Goal: Communication & Community: Answer question/provide support

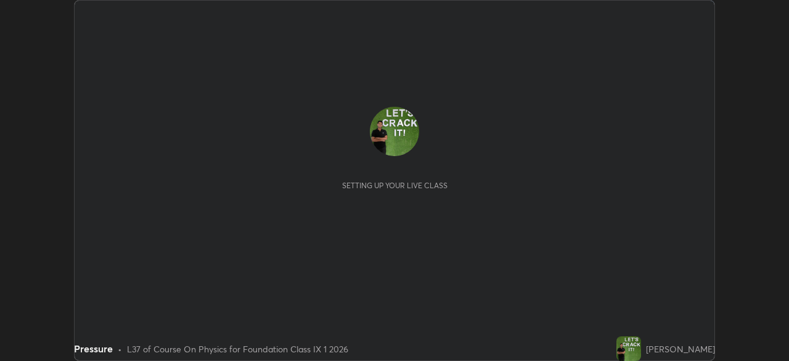
scroll to position [361, 788]
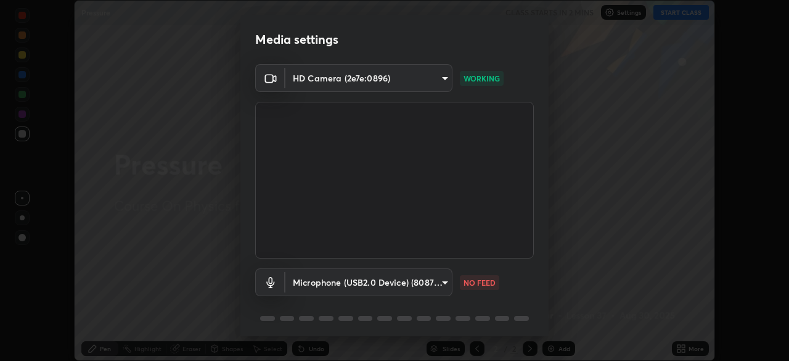
click at [431, 278] on body "Erase all Pressure CLASS STARTS IN 2 MINS Settings START CLASS Setting up your …" at bounding box center [394, 180] width 789 height 361
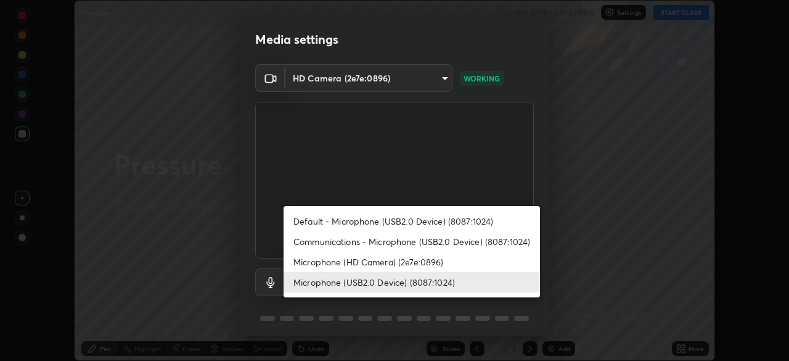
click at [438, 277] on li "Microphone (USB2.0 Device) (8087:1024)" at bounding box center [412, 282] width 256 height 20
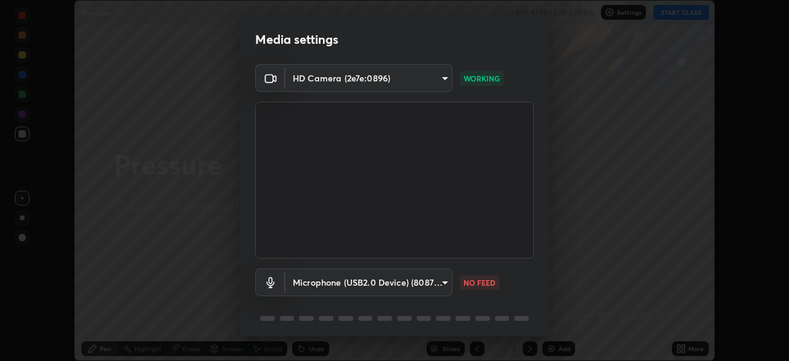
click at [431, 284] on body "Erase all Pressure CLASS STARTS IN 2 MINS Settings START CLASS Setting up your …" at bounding box center [394, 180] width 789 height 361
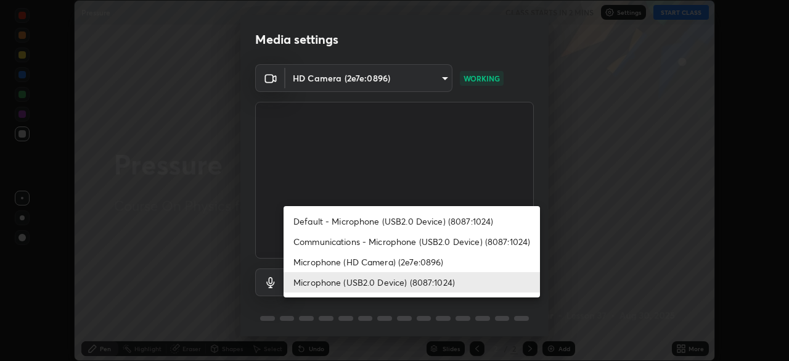
click at [454, 243] on li "Communications - Microphone (USB2.0 Device) (8087:1024)" at bounding box center [412, 241] width 256 height 20
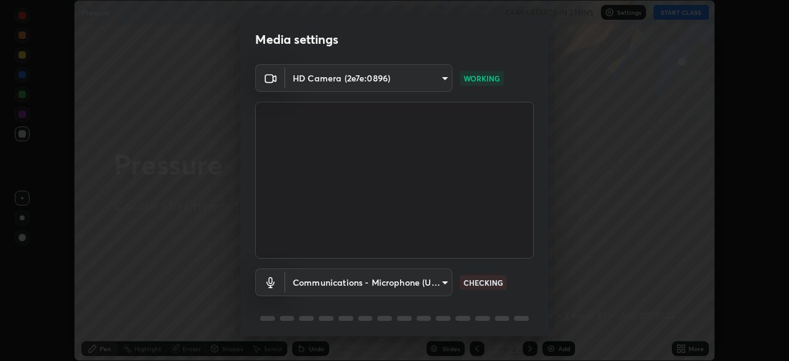
click at [415, 277] on body "Erase all Pressure CLASS STARTS IN 2 MINS Settings START CLASS Setting up your …" at bounding box center [394, 180] width 789 height 361
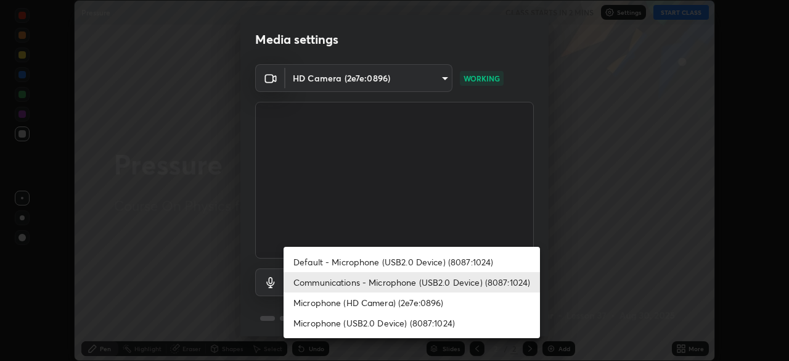
click at [447, 283] on li "Communications - Microphone (USB2.0 Device) (8087:1024)" at bounding box center [412, 282] width 256 height 20
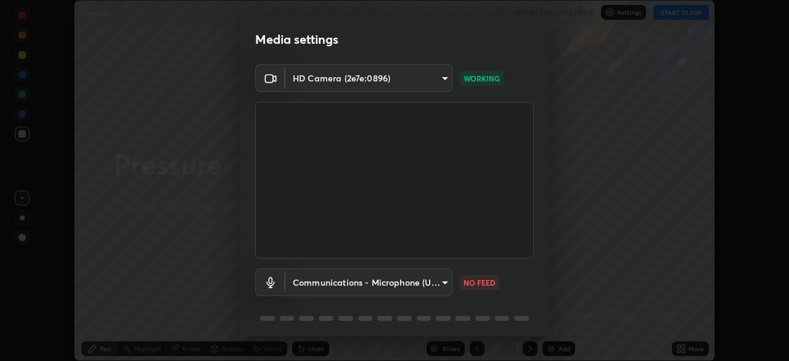
click at [432, 284] on body "Erase all Pressure CLASS STARTS IN 2 MINS Settings START CLASS Setting up your …" at bounding box center [394, 180] width 789 height 361
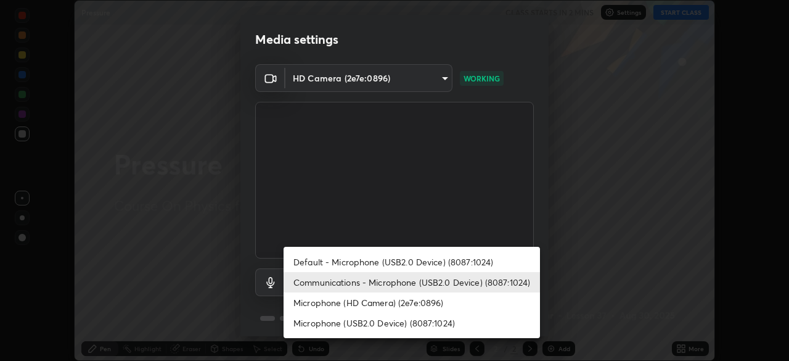
click at [444, 265] on li "Default - Microphone (USB2.0 Device) (8087:1024)" at bounding box center [412, 261] width 256 height 20
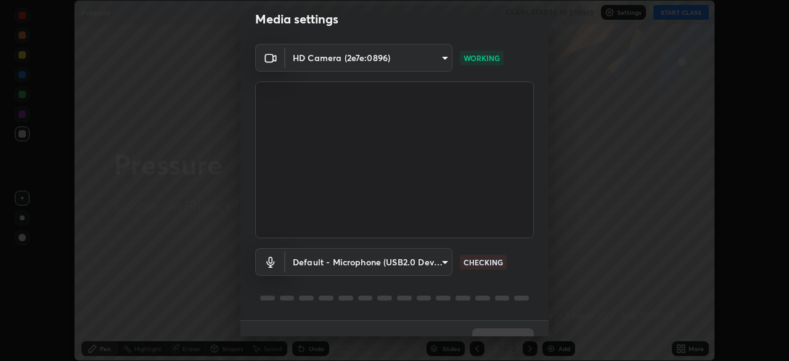
scroll to position [44, 0]
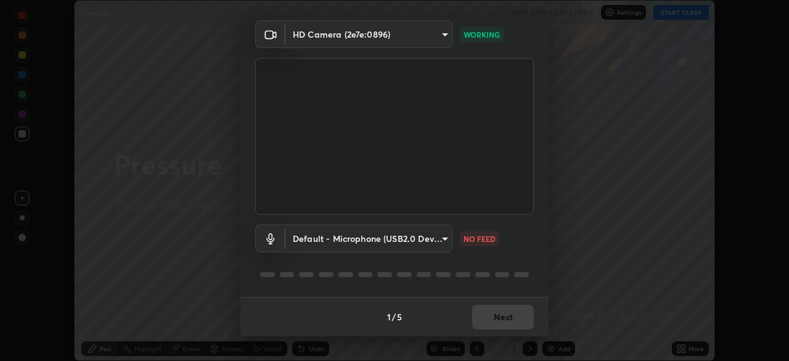
click at [422, 236] on body "Erase all Pressure CLASS STARTS IN 2 MINS Settings START CLASS Setting up your …" at bounding box center [394, 180] width 789 height 361
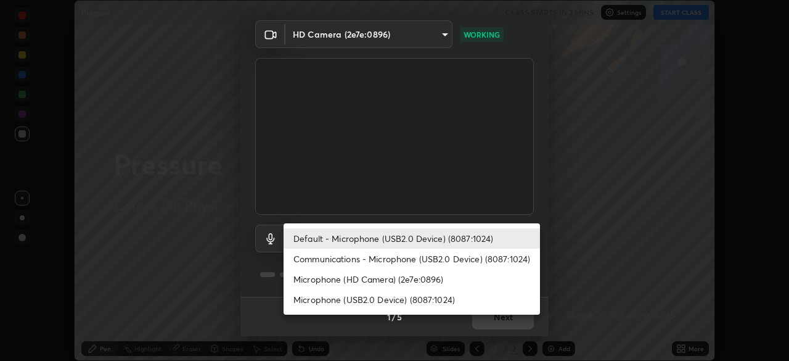
click at [423, 279] on li "Microphone (HD Camera) (2e7e:0896)" at bounding box center [412, 279] width 256 height 20
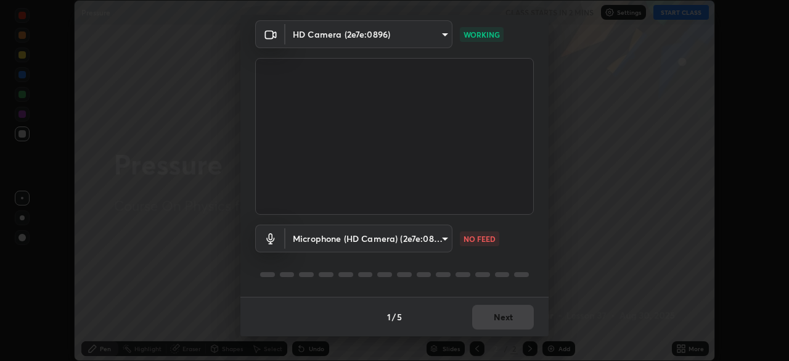
click at [433, 238] on body "Erase all Pressure CLASS STARTS IN 2 MINS Settings START CLASS Setting up your …" at bounding box center [394, 180] width 789 height 361
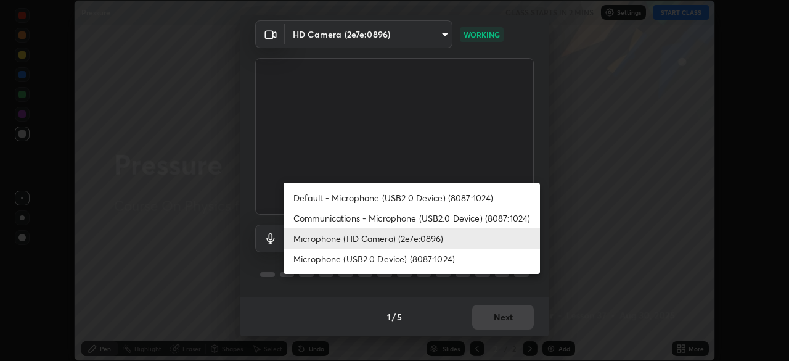
click at [433, 241] on li "Microphone (HD Camera) (2e7e:0896)" at bounding box center [412, 238] width 256 height 20
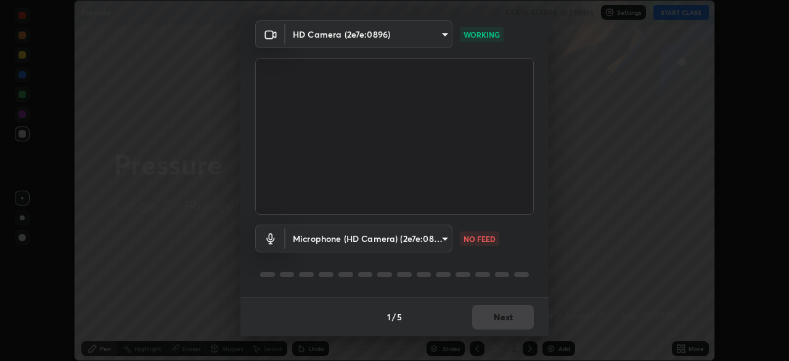
click at [433, 239] on body "Erase all Pressure CLASS STARTS IN 2 MINS Settings START CLASS Setting up your …" at bounding box center [394, 180] width 789 height 361
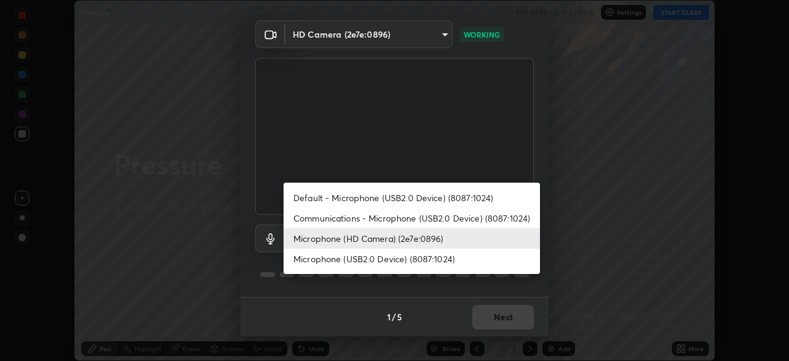
click at [430, 240] on li "Microphone (HD Camera) (2e7e:0896)" at bounding box center [412, 238] width 256 height 20
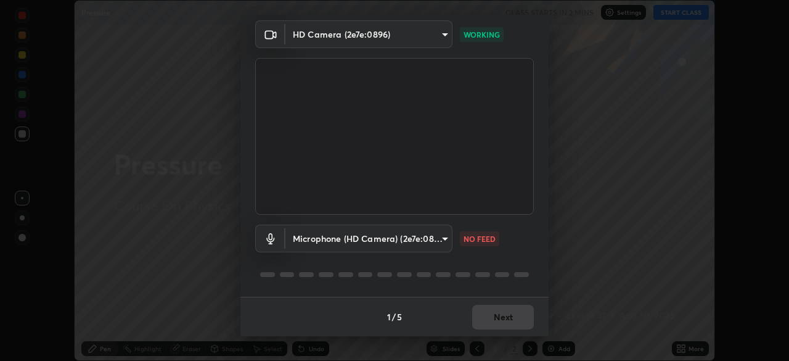
click at [436, 243] on body "Erase all Pressure CLASS STARTS IN 2 MINS Settings START CLASS Setting up your …" at bounding box center [394, 180] width 789 height 361
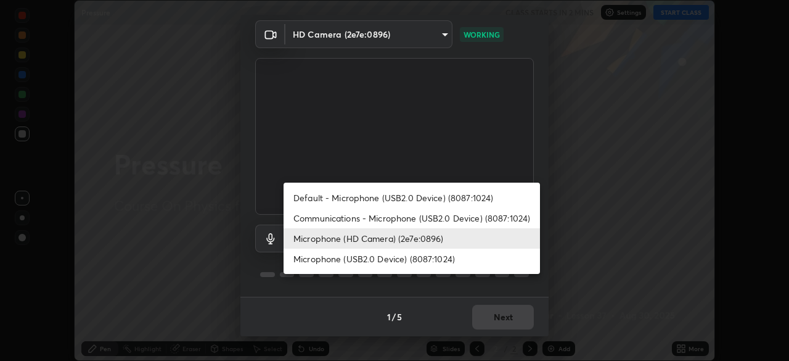
click at [441, 198] on li "Default - Microphone (USB2.0 Device) (8087:1024)" at bounding box center [412, 197] width 256 height 20
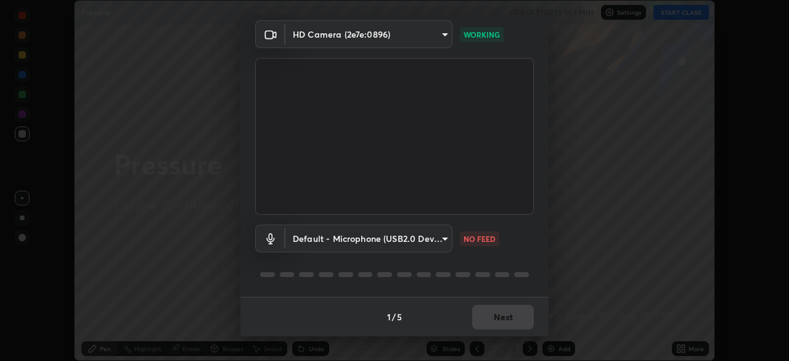
click at [437, 242] on body "Erase all Pressure CLASS STARTS IN 1 MIN Settings START CLASS Setting up your l…" at bounding box center [394, 180] width 789 height 361
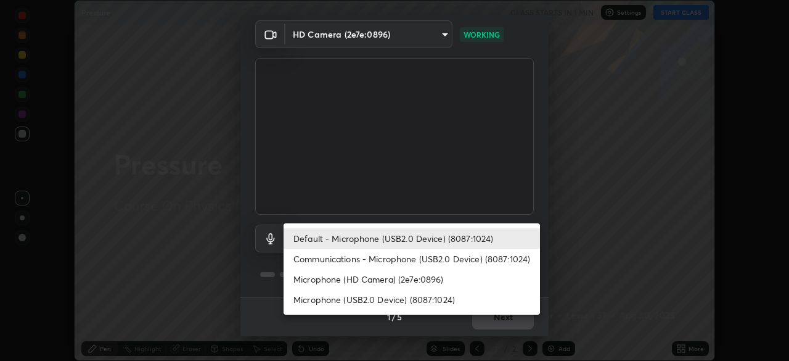
click at [447, 238] on li "Default - Microphone (USB2.0 Device) (8087:1024)" at bounding box center [412, 238] width 256 height 20
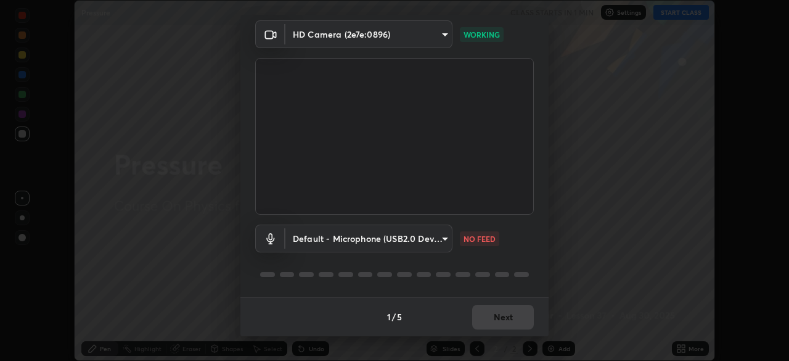
click at [426, 245] on body "Erase all Pressure CLASS STARTS IN 1 MIN Settings START CLASS Setting up your l…" at bounding box center [394, 180] width 789 height 361
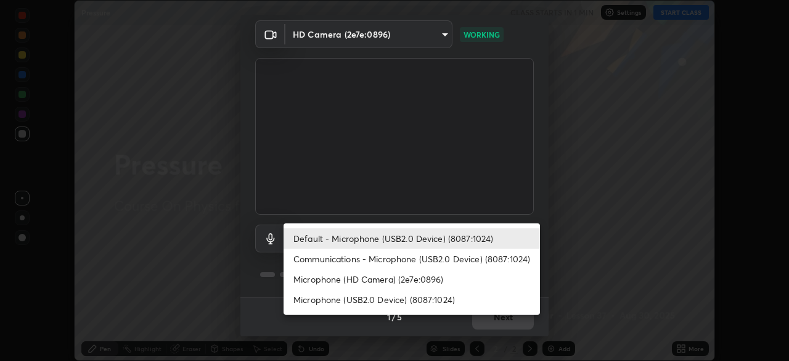
click at [446, 240] on li "Default - Microphone (USB2.0 Device) (8087:1024)" at bounding box center [412, 238] width 256 height 20
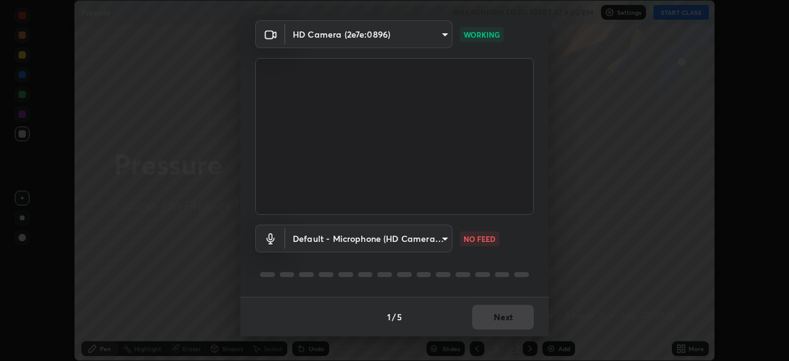
click at [441, 240] on body "Erase all Pressure WAS SCHEDULED TO START AT 4:00 PM Settings START CLASS Setti…" at bounding box center [394, 180] width 789 height 361
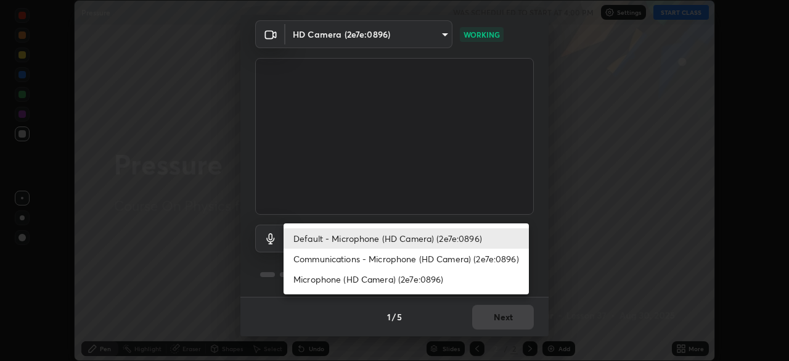
click at [393, 255] on li "Communications - Microphone (HD Camera) (2e7e:0896)" at bounding box center [406, 258] width 245 height 20
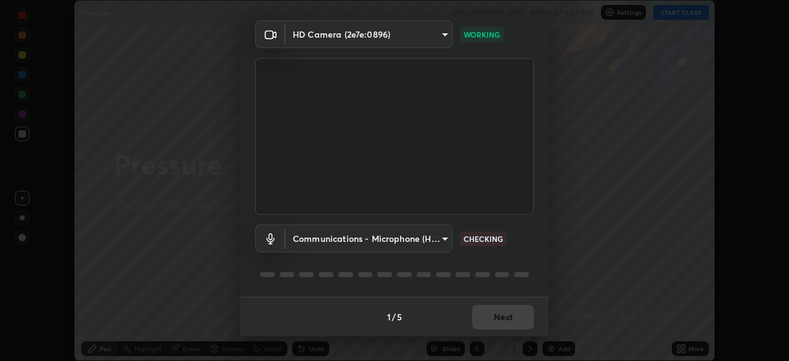
click at [443, 238] on body "Erase all Pressure WAS SCHEDULED TO START AT 4:00 PM Settings START CLASS Setti…" at bounding box center [394, 180] width 789 height 361
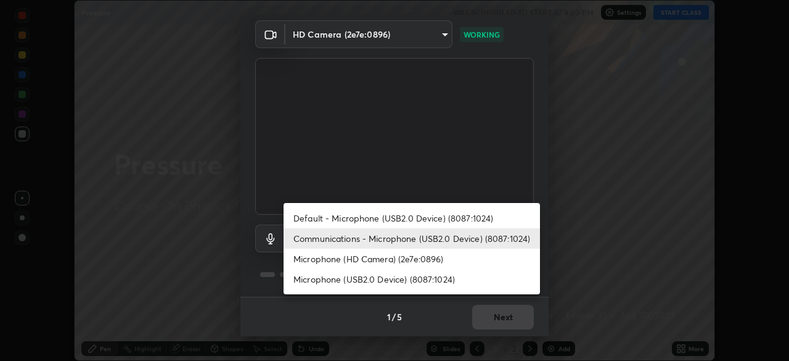
click at [380, 277] on li "Microphone (USB2.0 Device) (8087:1024)" at bounding box center [412, 279] width 256 height 20
type input "258fd4060a493e50d2325f6088c9f32a9fd96ad8840e5015f7da628df60e83e3"
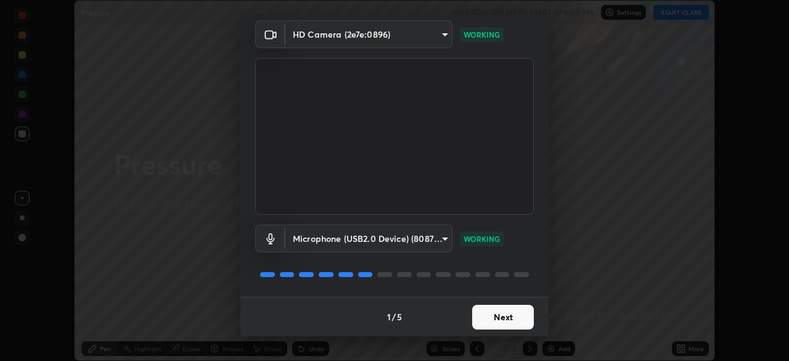
click at [492, 319] on button "Next" at bounding box center [503, 316] width 62 height 25
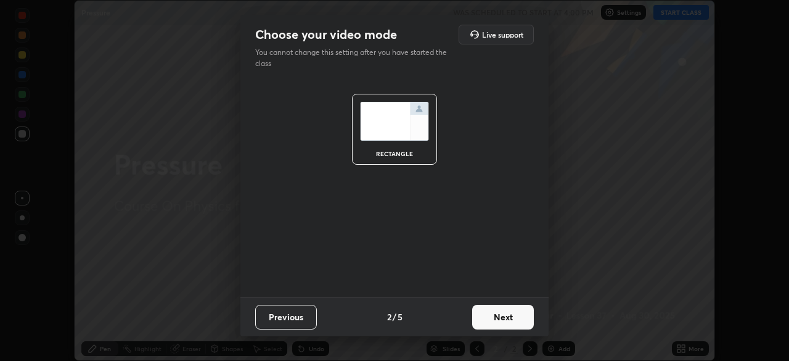
click at [496, 320] on button "Next" at bounding box center [503, 316] width 62 height 25
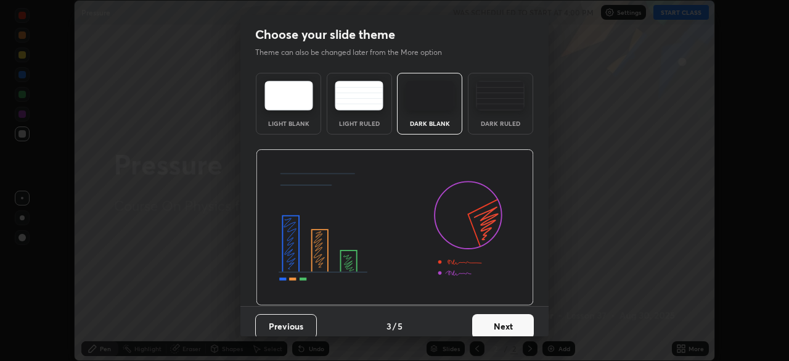
click at [508, 324] on button "Next" at bounding box center [503, 326] width 62 height 25
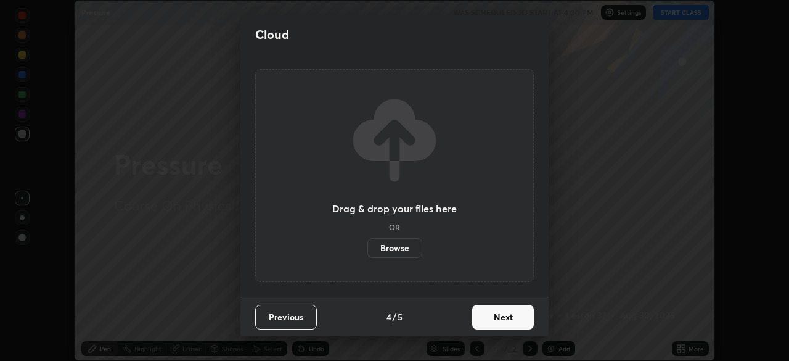
click at [506, 321] on button "Next" at bounding box center [503, 316] width 62 height 25
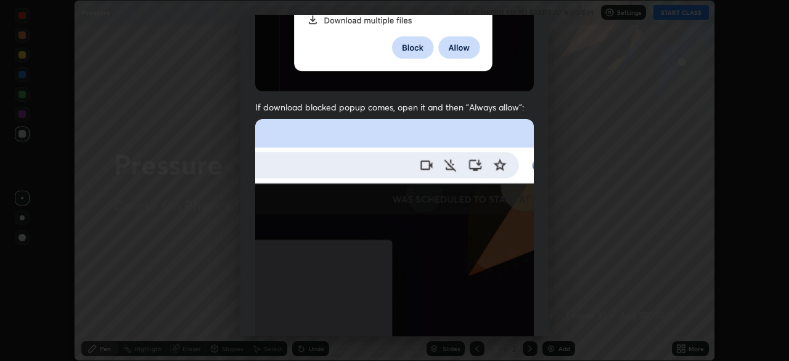
scroll to position [295, 0]
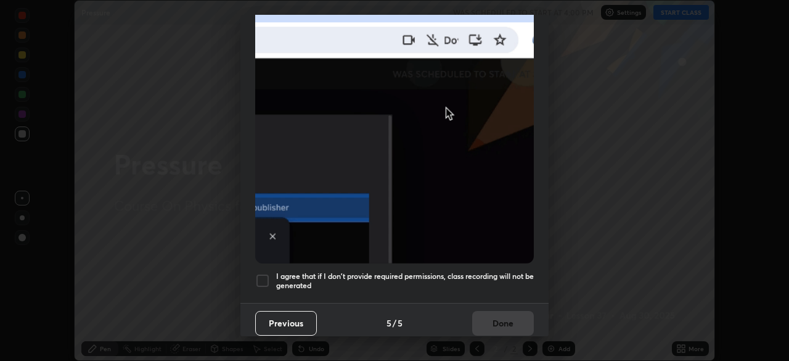
click at [435, 274] on h5 "I agree that if I don't provide required permissions, class recording will not …" at bounding box center [405, 280] width 258 height 19
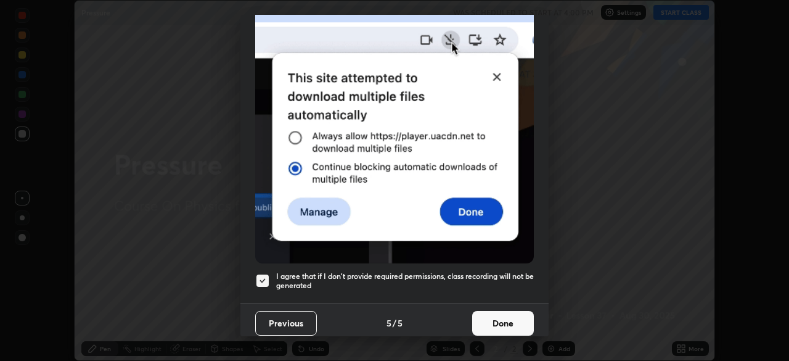
click at [504, 316] on button "Done" at bounding box center [503, 323] width 62 height 25
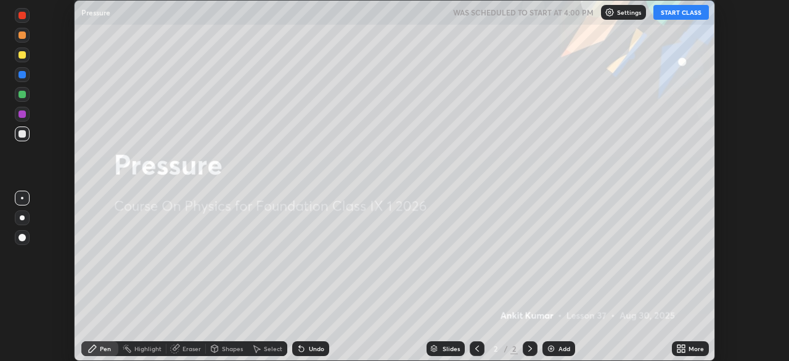
click at [554, 346] on img at bounding box center [551, 348] width 10 height 10
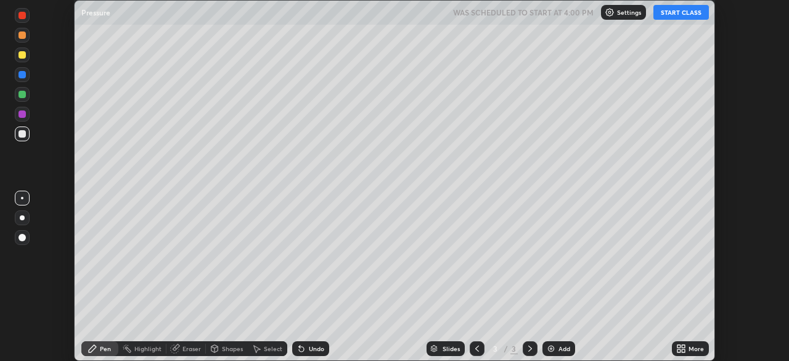
click at [668, 7] on button "START CLASS" at bounding box center [680, 12] width 55 height 15
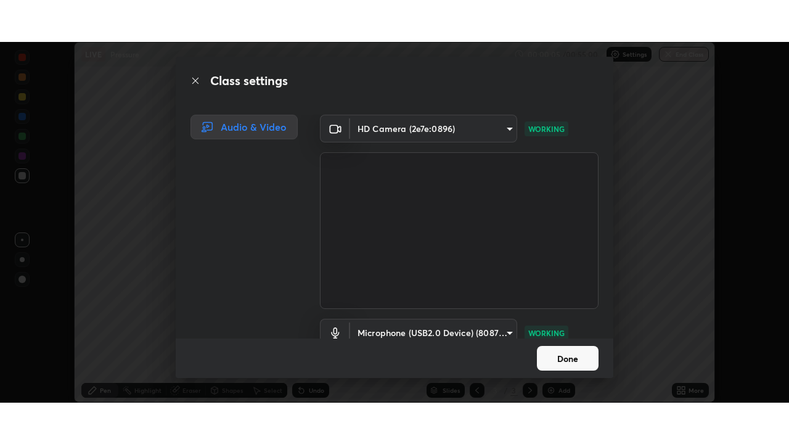
scroll to position [56, 0]
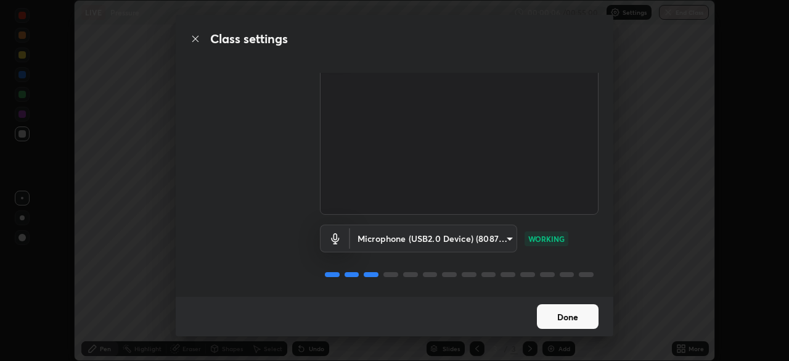
click at [553, 314] on button "Done" at bounding box center [568, 316] width 62 height 25
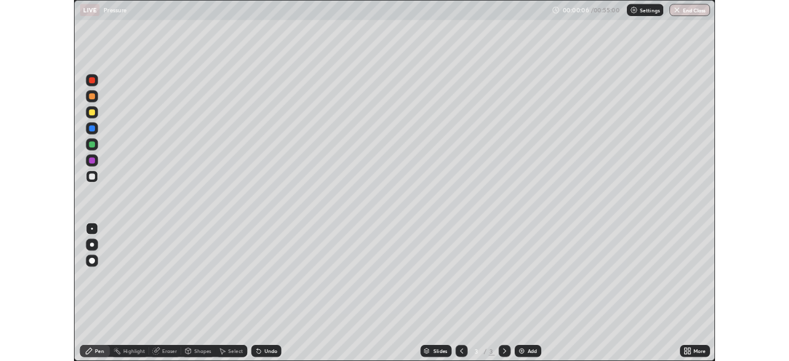
scroll to position [444, 789]
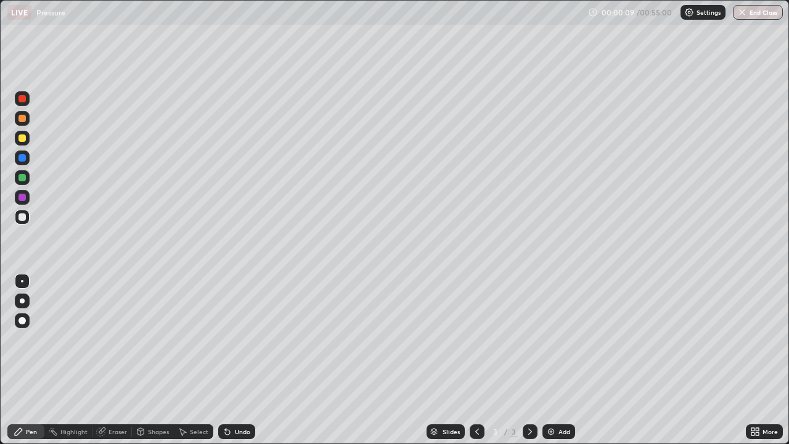
click at [151, 360] on div "Shapes" at bounding box center [153, 431] width 42 height 15
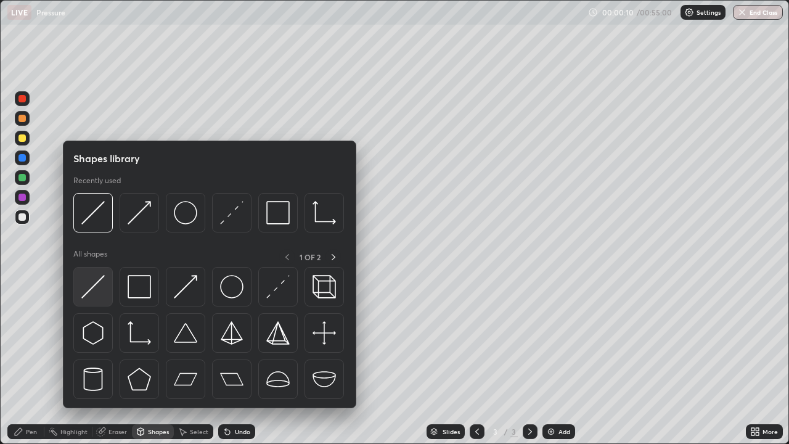
click at [94, 293] on img at bounding box center [92, 286] width 23 height 23
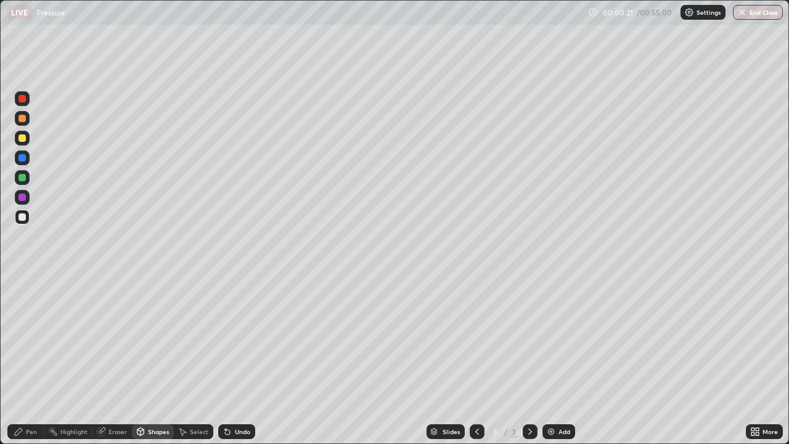
click at [33, 360] on div "Pen" at bounding box center [31, 431] width 11 height 6
click at [20, 139] on div at bounding box center [21, 137] width 7 height 7
click at [155, 360] on div "Shapes" at bounding box center [158, 431] width 21 height 6
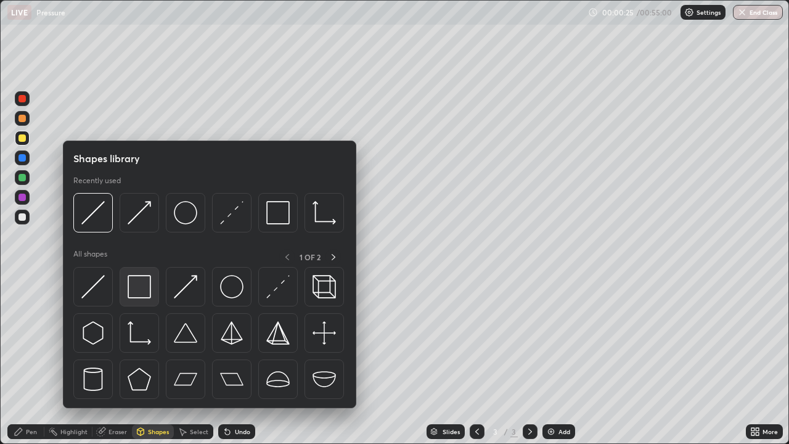
click at [141, 290] on img at bounding box center [139, 286] width 23 height 23
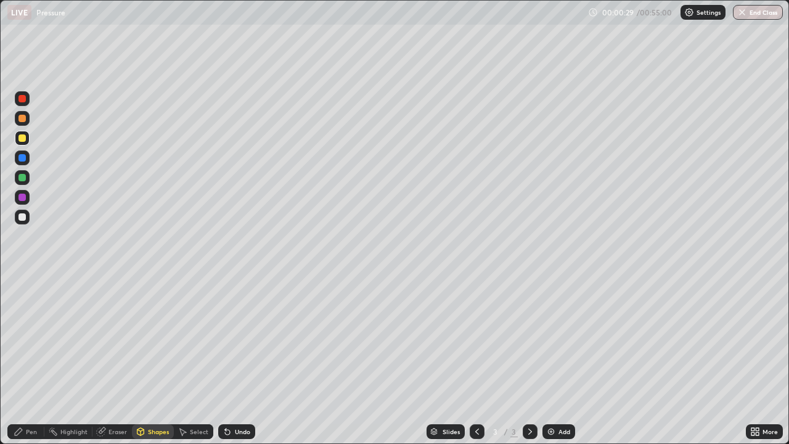
click at [38, 360] on div "Pen" at bounding box center [25, 431] width 37 height 15
click at [22, 198] on div at bounding box center [21, 197] width 7 height 7
click at [25, 174] on div at bounding box center [21, 177] width 7 height 7
click at [23, 158] on div at bounding box center [21, 157] width 7 height 7
click at [149, 360] on div "Shapes" at bounding box center [158, 431] width 21 height 6
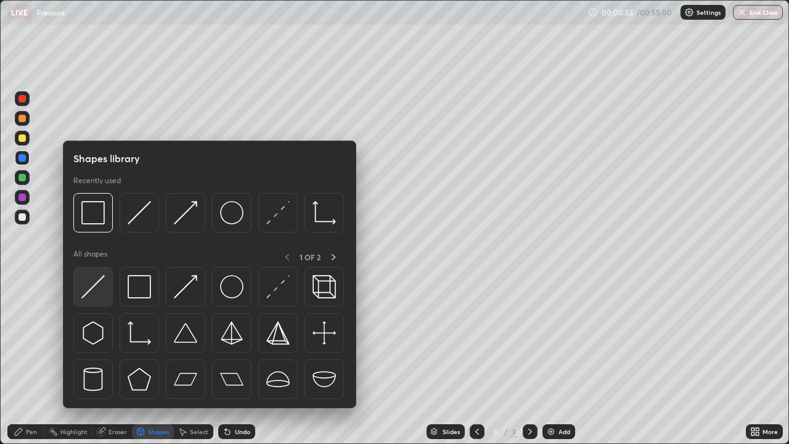
click at [99, 279] on img at bounding box center [92, 286] width 23 height 23
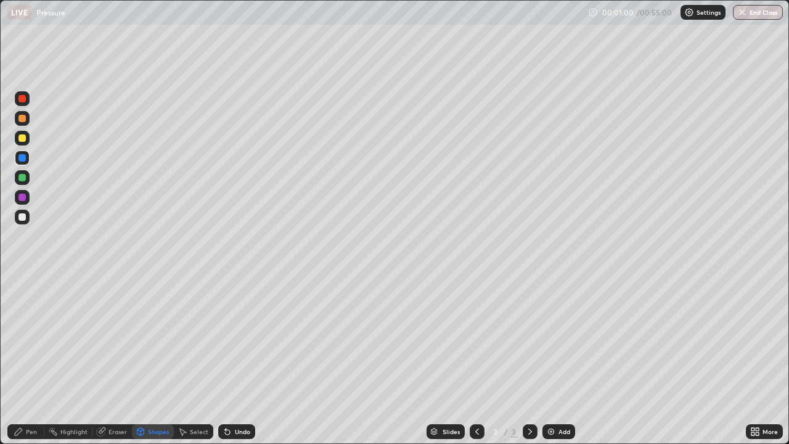
click at [155, 360] on div "Shapes" at bounding box center [158, 431] width 21 height 6
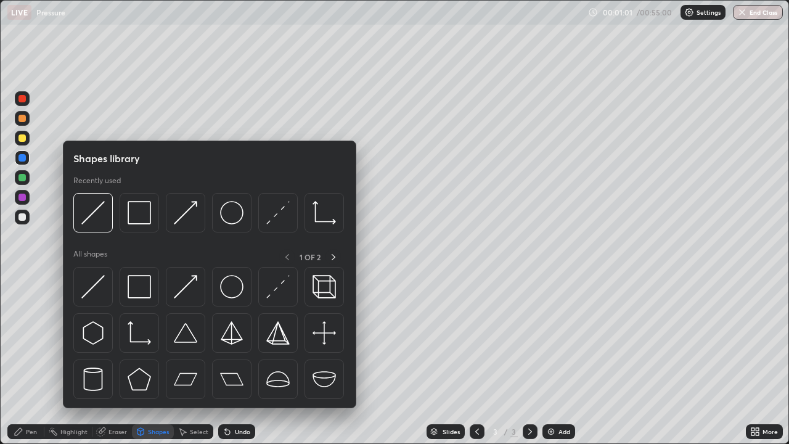
click at [32, 360] on div "Pen" at bounding box center [31, 431] width 11 height 6
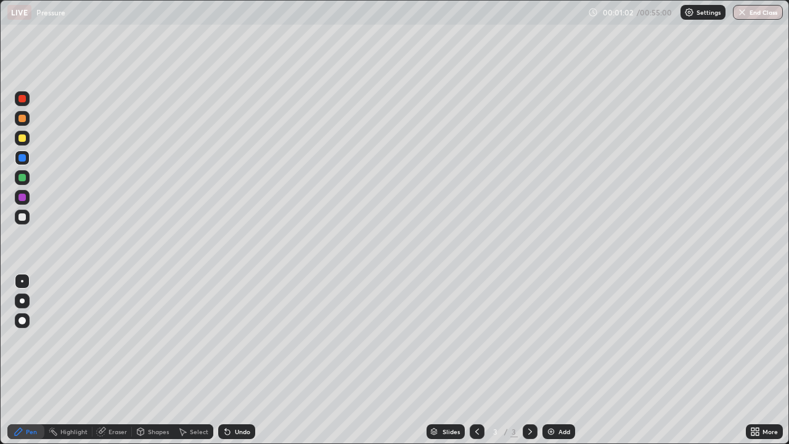
click at [23, 140] on div at bounding box center [21, 137] width 7 height 7
click at [151, 360] on div "Shapes" at bounding box center [158, 431] width 21 height 6
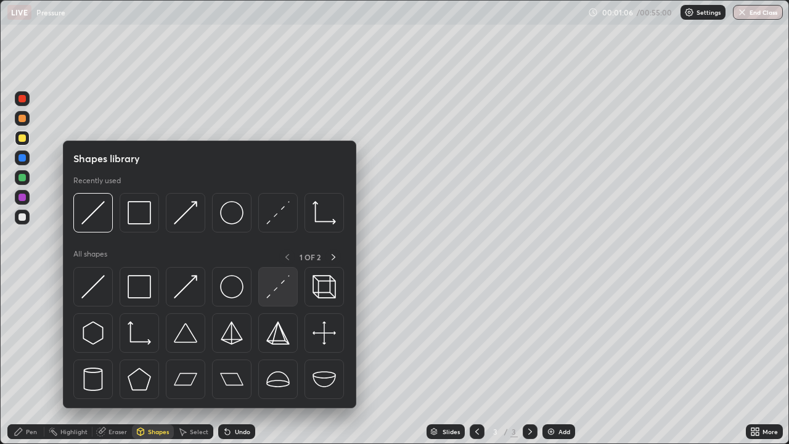
click at [279, 293] on img at bounding box center [277, 286] width 23 height 23
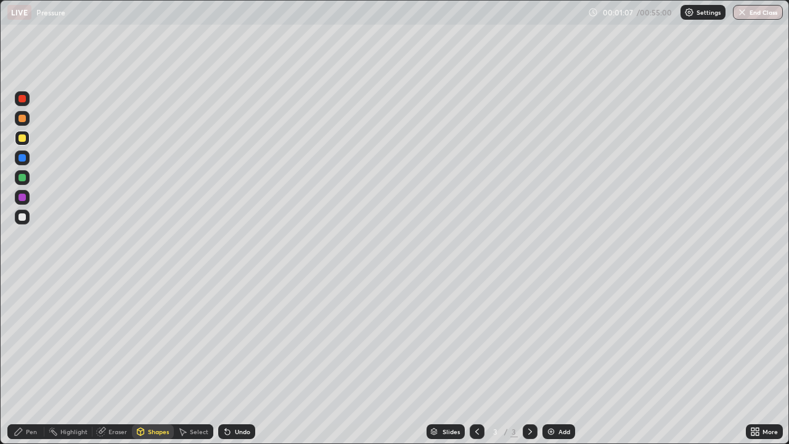
click at [22, 99] on div at bounding box center [21, 98] width 7 height 7
click at [163, 360] on div "Shapes" at bounding box center [158, 431] width 21 height 6
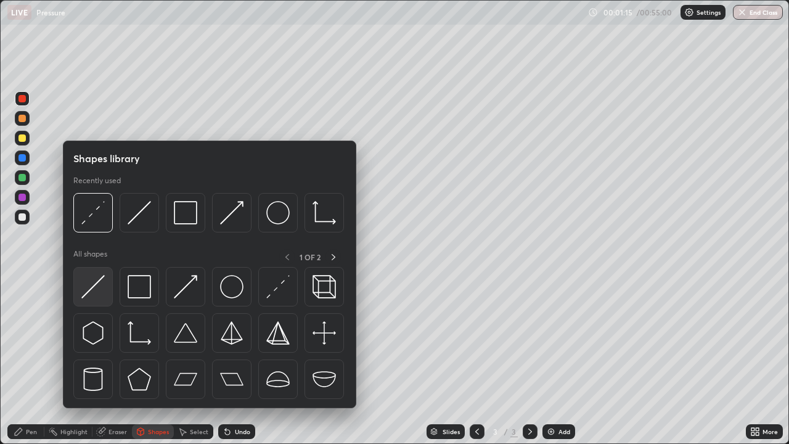
click at [99, 288] on img at bounding box center [92, 286] width 23 height 23
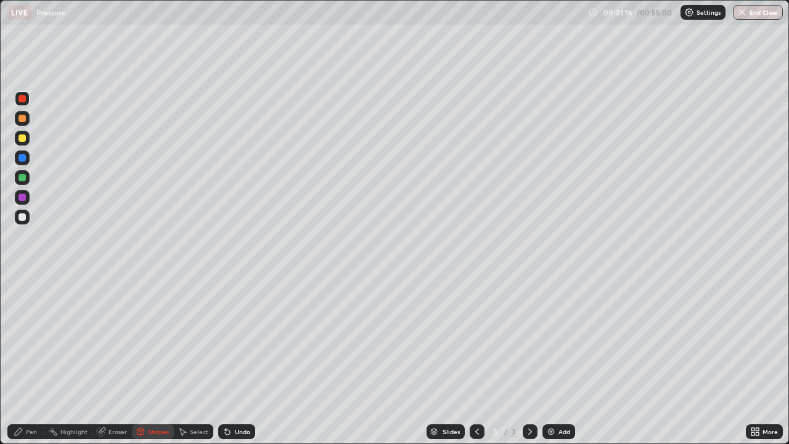
click at [25, 158] on div at bounding box center [21, 157] width 7 height 7
click at [23, 360] on div "Pen" at bounding box center [25, 431] width 37 height 15
click at [20, 214] on div at bounding box center [21, 216] width 7 height 7
click at [25, 118] on div at bounding box center [21, 118] width 7 height 7
click at [757, 360] on icon at bounding box center [757, 429] width 3 height 3
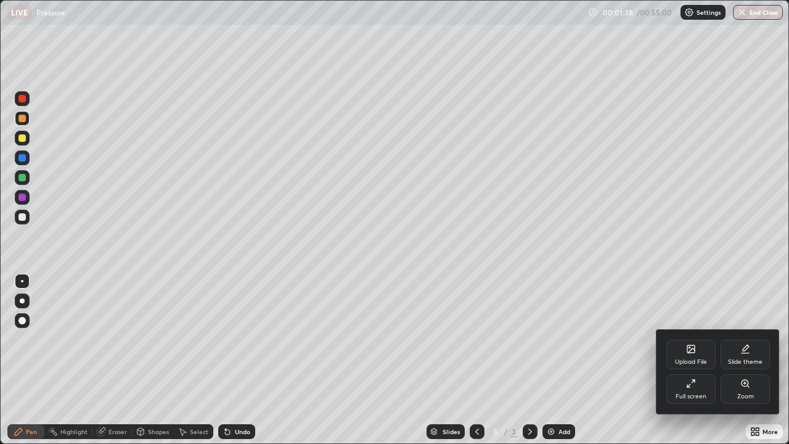
click at [688, 360] on icon at bounding box center [691, 383] width 10 height 10
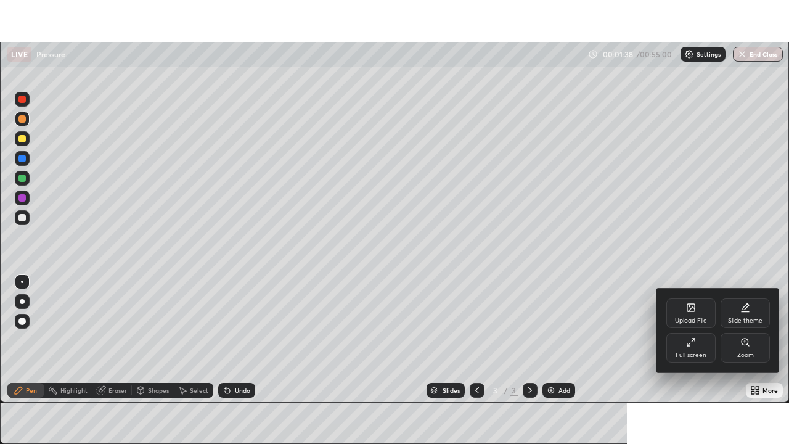
scroll to position [61272, 60844]
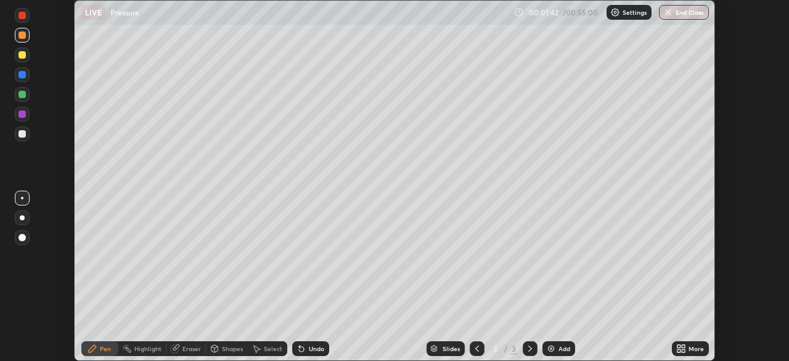
click at [28, 94] on div at bounding box center [22, 94] width 15 height 15
click at [18, 113] on div at bounding box center [21, 113] width 7 height 7
click at [22, 137] on div at bounding box center [21, 133] width 7 height 7
click at [27, 91] on div at bounding box center [22, 94] width 15 height 15
click at [23, 75] on div at bounding box center [21, 74] width 7 height 7
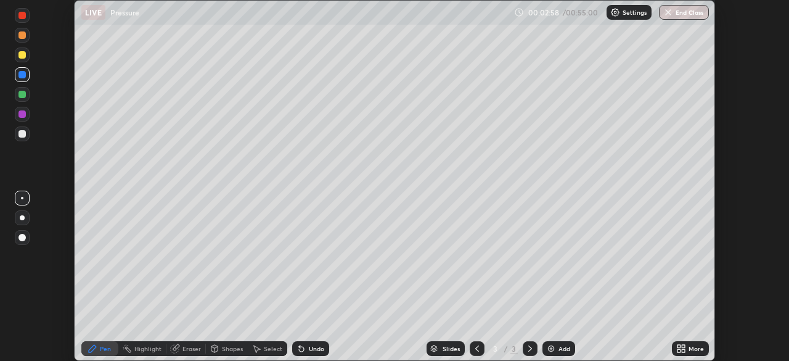
click at [683, 346] on icon at bounding box center [683, 346] width 3 height 3
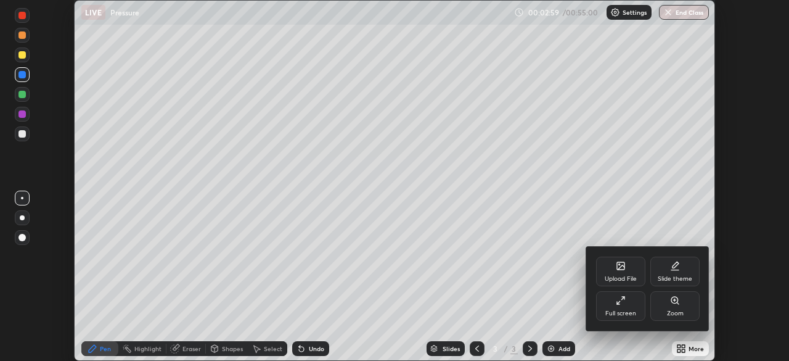
click at [619, 314] on div "Full screen" at bounding box center [620, 313] width 31 height 6
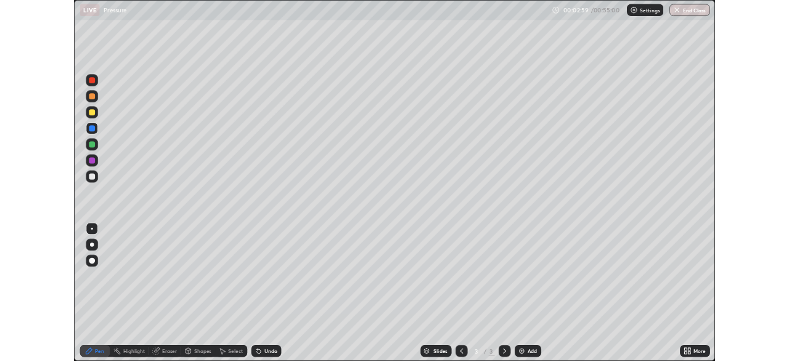
scroll to position [444, 789]
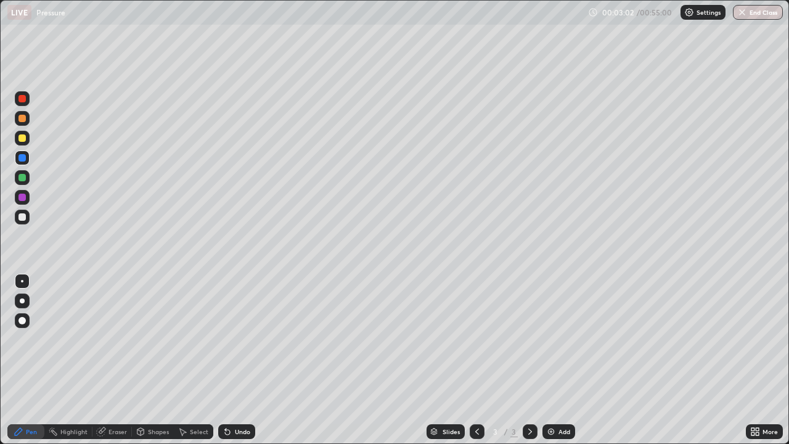
click at [22, 119] on div at bounding box center [21, 118] width 7 height 7
click at [68, 360] on div "Highlight" at bounding box center [73, 431] width 27 height 6
click at [23, 360] on icon at bounding box center [22, 390] width 10 height 10
click at [25, 139] on div at bounding box center [21, 137] width 7 height 7
click at [561, 360] on div "Add" at bounding box center [564, 431] width 12 height 6
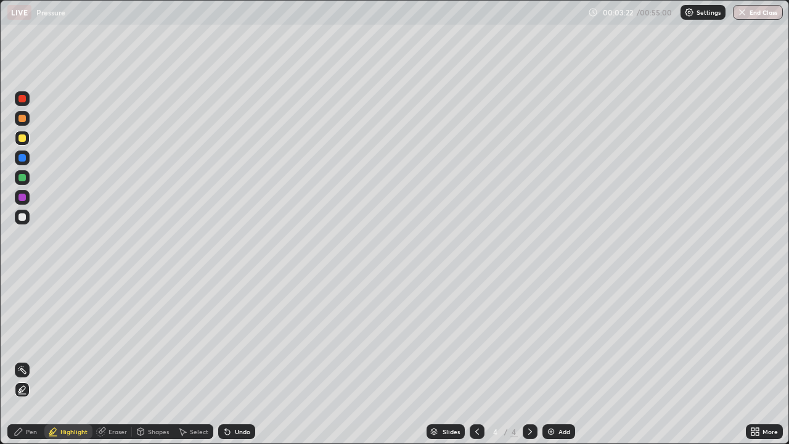
click at [160, 360] on div "Shapes" at bounding box center [153, 431] width 42 height 15
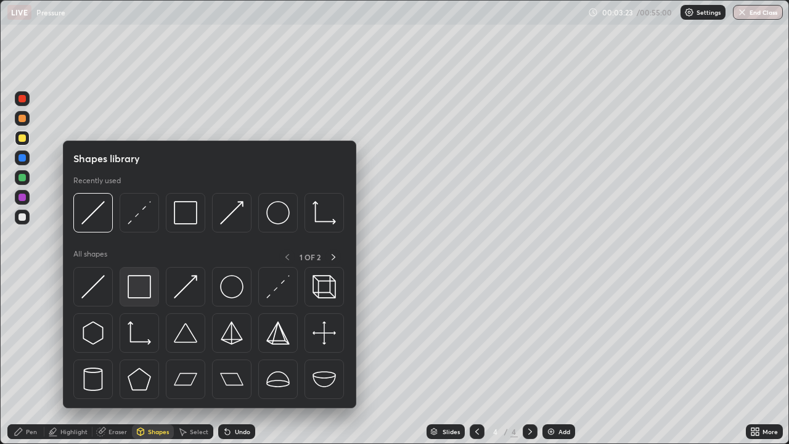
click at [144, 293] on img at bounding box center [139, 286] width 23 height 23
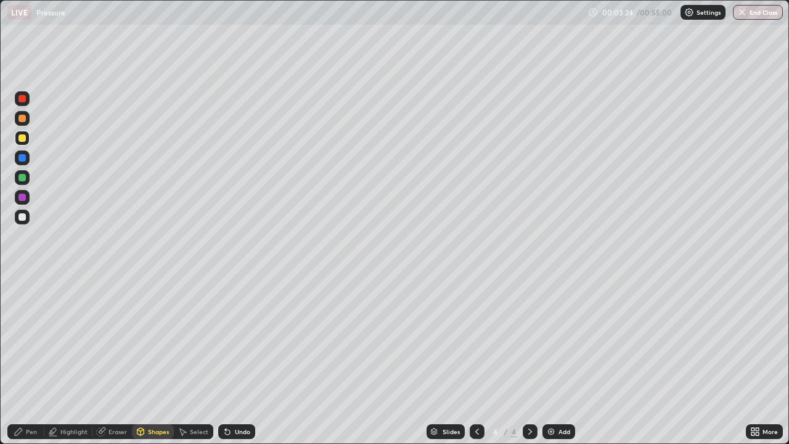
click at [27, 360] on div "Pen" at bounding box center [25, 431] width 37 height 15
click at [152, 360] on div "Shapes" at bounding box center [158, 431] width 21 height 6
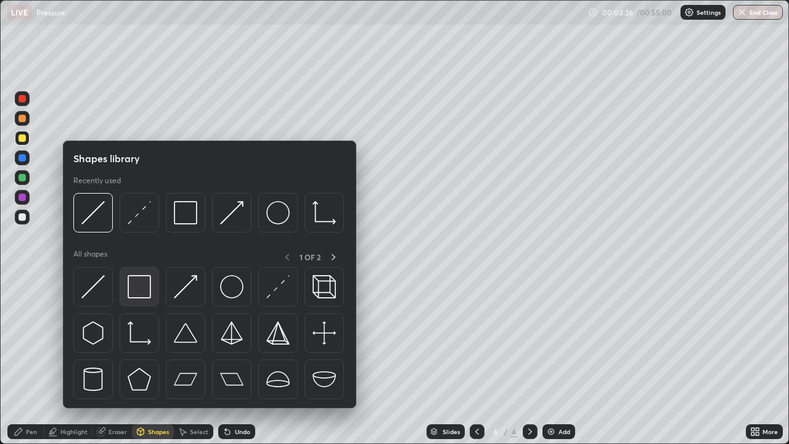
click at [138, 291] on img at bounding box center [139, 286] width 23 height 23
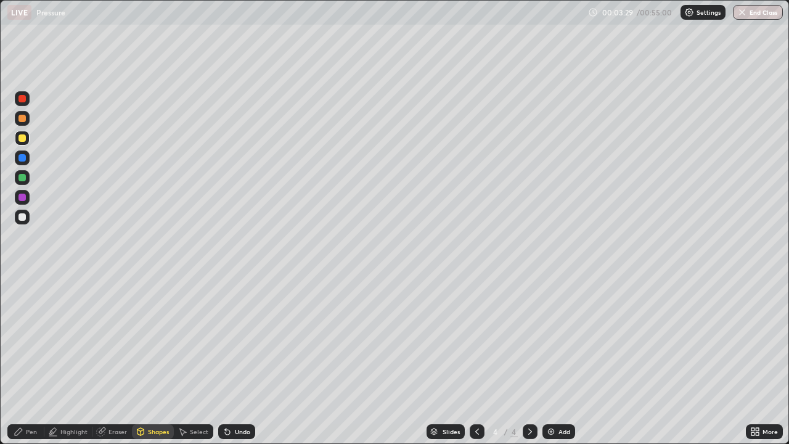
click at [25, 360] on div "Pen" at bounding box center [25, 431] width 37 height 15
click at [235, 360] on div "Undo" at bounding box center [236, 431] width 37 height 15
click at [24, 202] on div at bounding box center [22, 197] width 15 height 15
click at [35, 360] on div "Pen" at bounding box center [31, 431] width 11 height 6
click at [21, 219] on div at bounding box center [21, 216] width 7 height 7
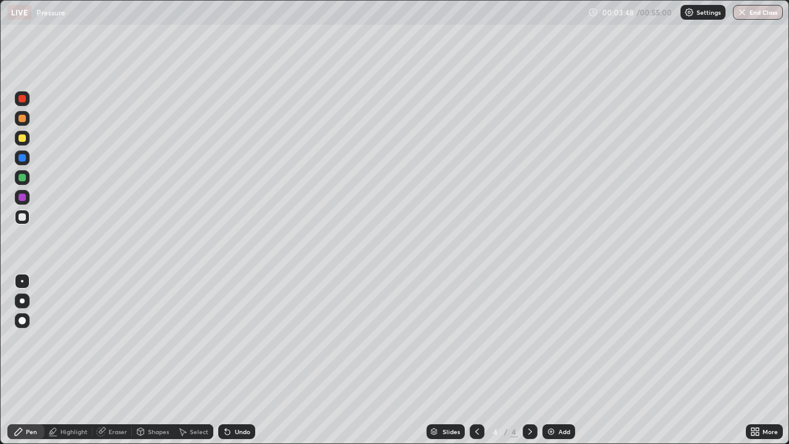
click at [152, 360] on div "Shapes" at bounding box center [158, 431] width 21 height 6
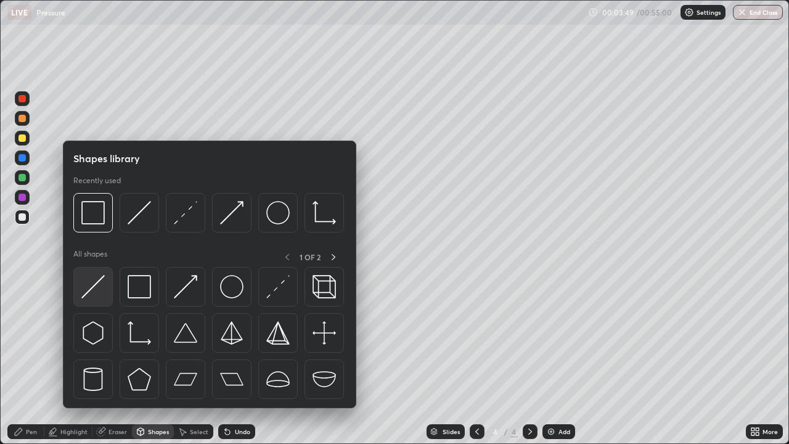
click at [96, 290] on img at bounding box center [92, 286] width 23 height 23
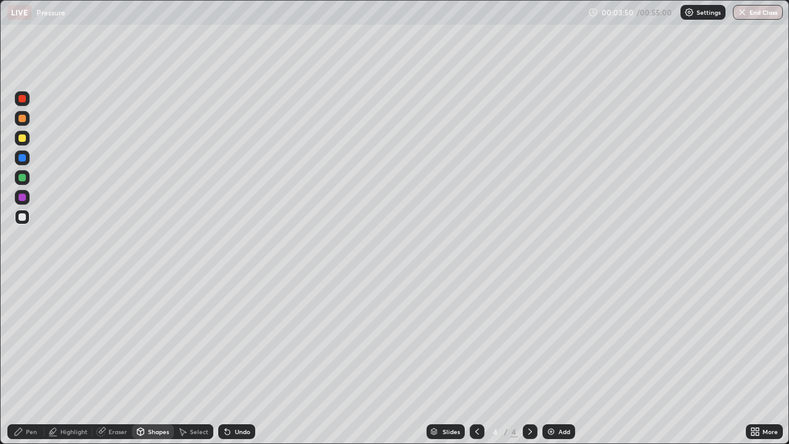
click at [475, 360] on icon at bounding box center [477, 431] width 10 height 10
click at [153, 360] on div "Shapes" at bounding box center [158, 431] width 21 height 6
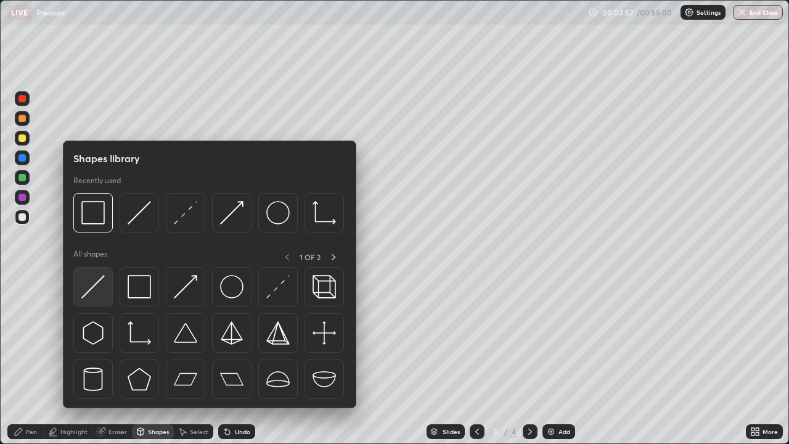
click at [92, 282] on img at bounding box center [92, 286] width 23 height 23
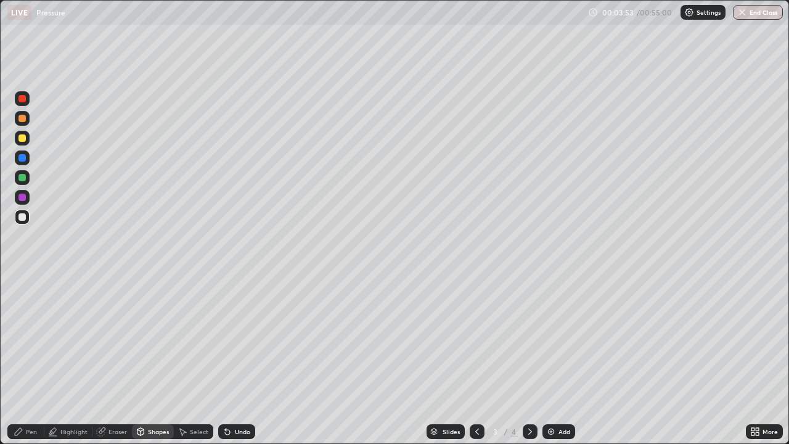
click at [20, 99] on div at bounding box center [21, 98] width 7 height 7
click at [24, 179] on div at bounding box center [21, 177] width 7 height 7
click at [31, 360] on div "Pen" at bounding box center [31, 431] width 11 height 6
click at [23, 104] on div at bounding box center [22, 98] width 15 height 15
click at [529, 360] on icon at bounding box center [530, 431] width 10 height 10
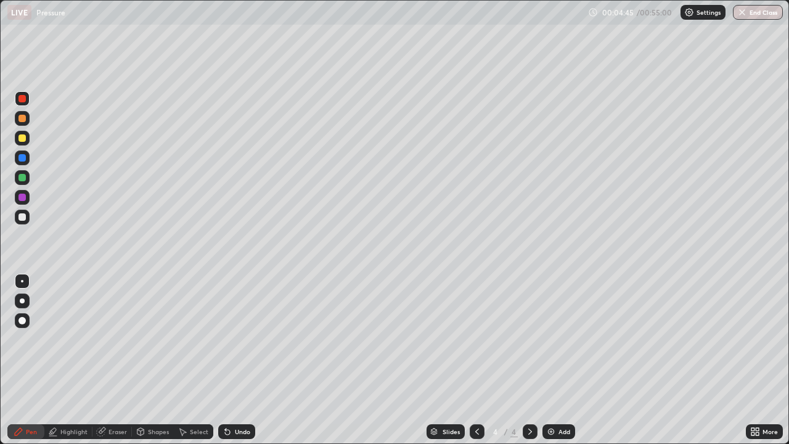
click at [163, 360] on div "Shapes" at bounding box center [158, 431] width 21 height 6
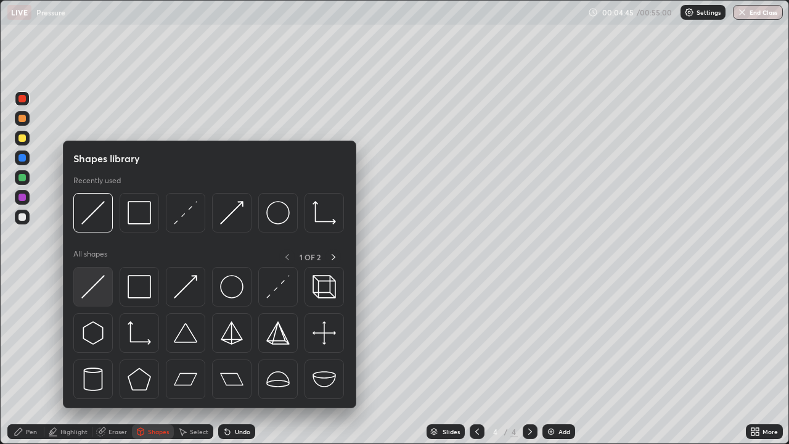
click at [96, 290] on img at bounding box center [92, 286] width 23 height 23
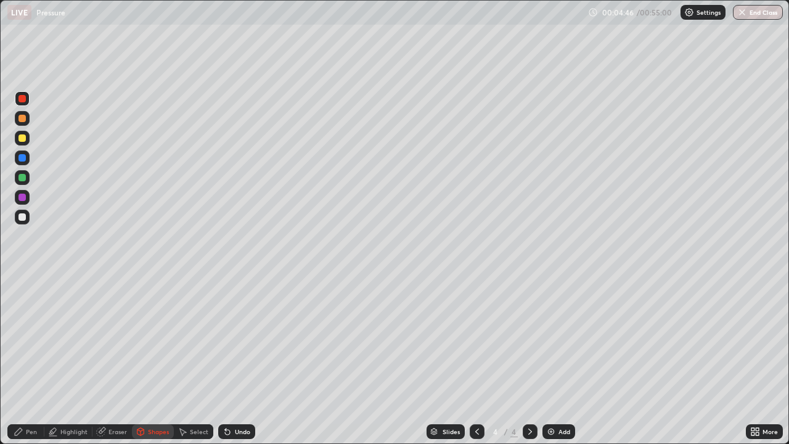
click at [25, 179] on div at bounding box center [21, 177] width 7 height 7
click at [36, 360] on div "Pen" at bounding box center [25, 431] width 37 height 15
click at [21, 216] on div at bounding box center [21, 216] width 7 height 7
click at [25, 197] on div at bounding box center [21, 197] width 7 height 7
click at [478, 360] on icon at bounding box center [477, 431] width 10 height 10
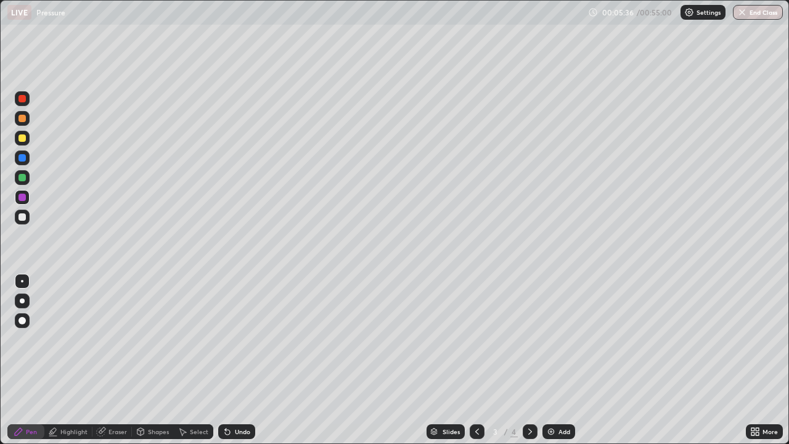
click at [531, 360] on icon at bounding box center [530, 431] width 10 height 10
click at [25, 217] on div at bounding box center [21, 216] width 7 height 7
click at [23, 177] on div at bounding box center [21, 177] width 7 height 7
click at [478, 360] on icon at bounding box center [477, 431] width 10 height 10
click at [757, 360] on icon at bounding box center [757, 433] width 3 height 3
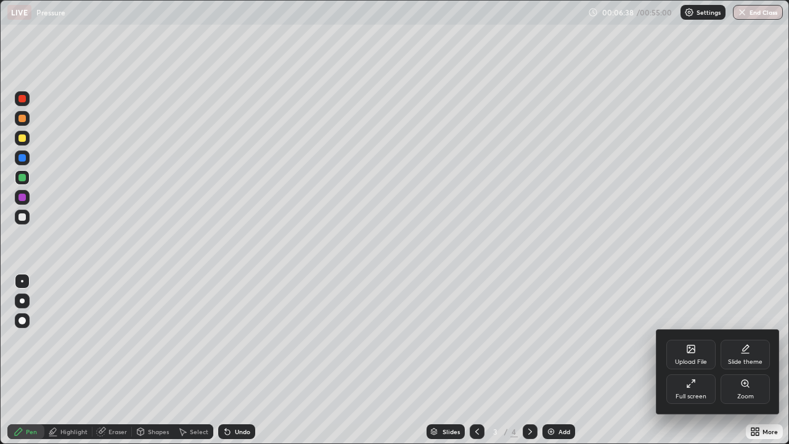
click at [690, 360] on icon at bounding box center [691, 383] width 10 height 10
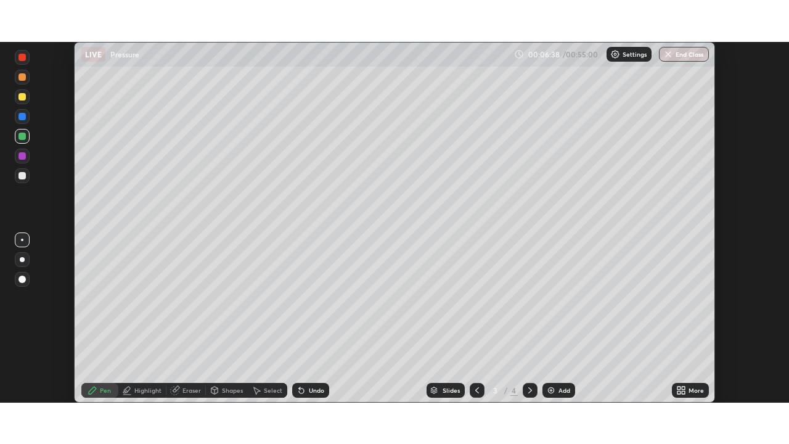
scroll to position [61272, 60844]
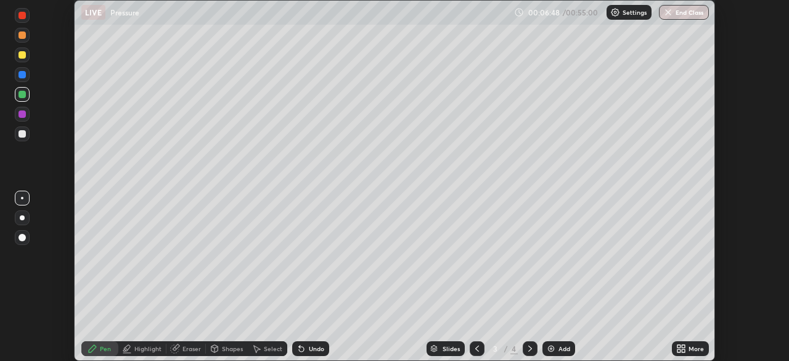
click at [527, 346] on icon at bounding box center [530, 348] width 10 height 10
click at [22, 133] on div at bounding box center [21, 133] width 7 height 7
click at [309, 349] on div "Undo" at bounding box center [316, 348] width 15 height 6
click at [306, 343] on div "Undo" at bounding box center [310, 348] width 37 height 15
click at [226, 347] on div "Shapes" at bounding box center [232, 348] width 21 height 6
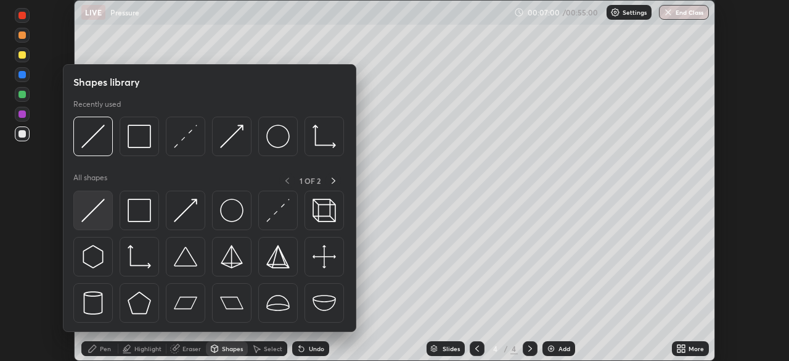
click at [91, 210] on img at bounding box center [92, 209] width 23 height 23
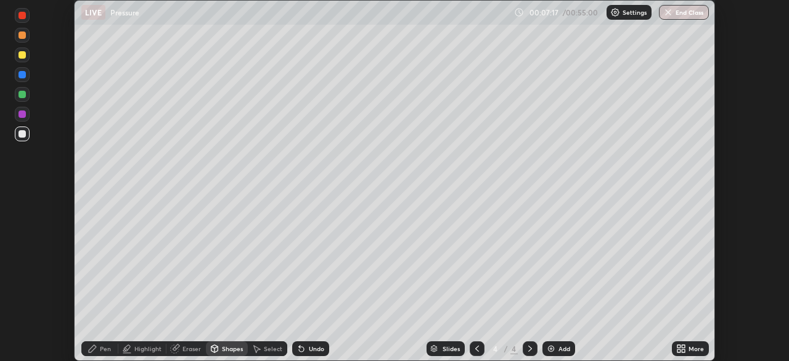
click at [476, 346] on icon at bounding box center [477, 348] width 4 height 6
click at [534, 350] on div at bounding box center [530, 348] width 15 height 15
click at [476, 348] on icon at bounding box center [477, 348] width 10 height 10
click at [105, 348] on div "Pen" at bounding box center [105, 348] width 11 height 6
click at [25, 112] on div at bounding box center [21, 113] width 7 height 7
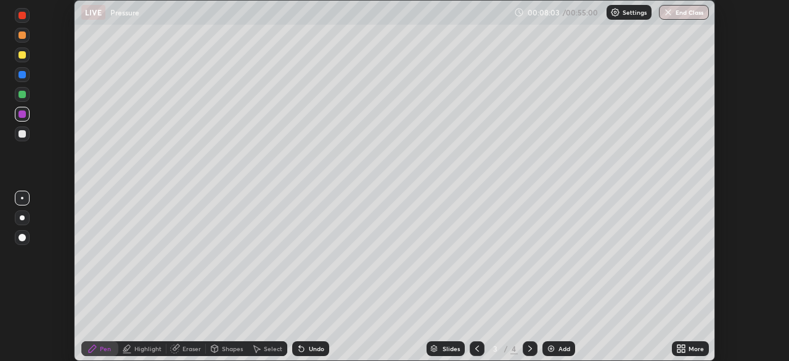
click at [24, 91] on div at bounding box center [21, 94] width 7 height 7
click at [528, 350] on icon at bounding box center [530, 348] width 4 height 6
click at [553, 348] on img at bounding box center [551, 348] width 10 height 10
click at [683, 350] on icon at bounding box center [683, 350] width 3 height 3
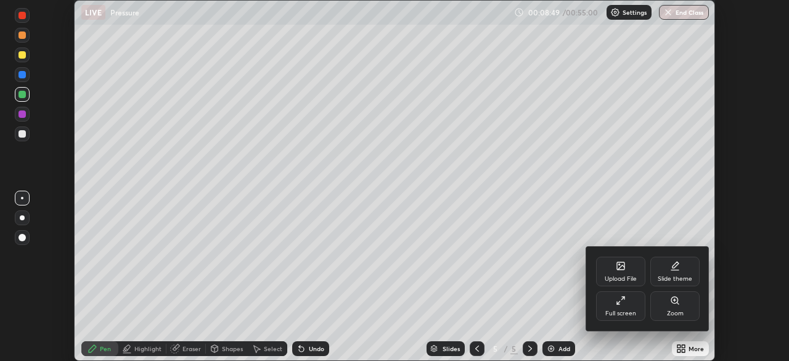
click at [629, 310] on div "Full screen" at bounding box center [620, 313] width 31 height 6
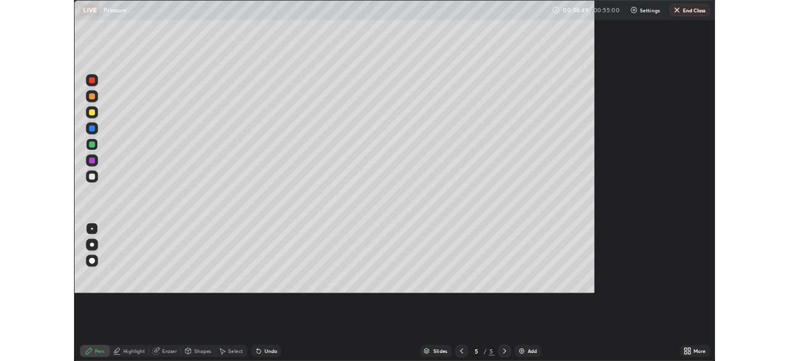
scroll to position [444, 789]
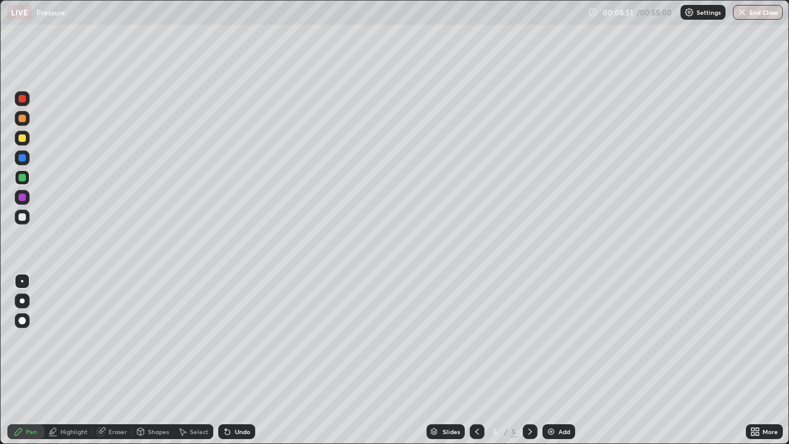
click at [158, 360] on div "Shapes" at bounding box center [158, 431] width 21 height 6
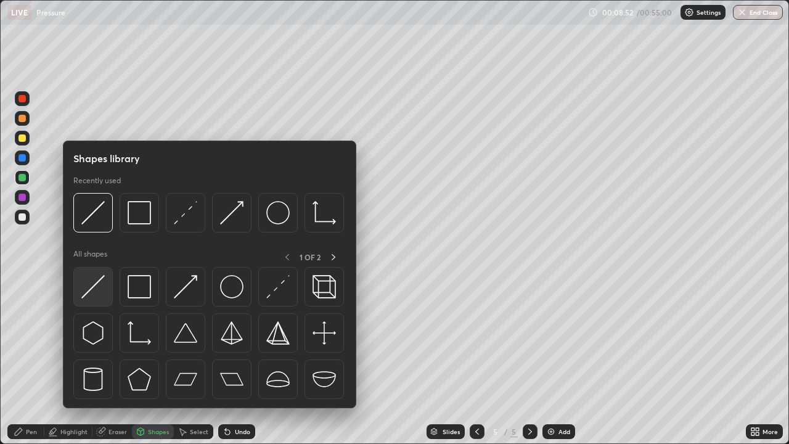
click at [95, 293] on img at bounding box center [92, 286] width 23 height 23
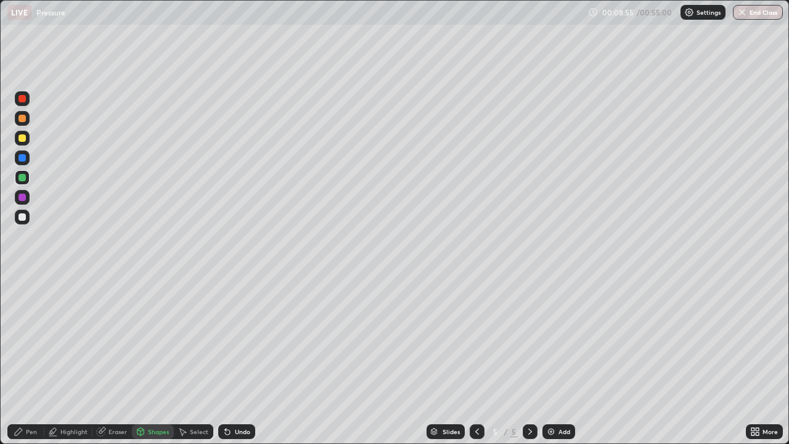
click at [29, 360] on div "Pen" at bounding box center [31, 431] width 11 height 6
click at [28, 224] on div at bounding box center [22, 217] width 15 height 20
click at [22, 202] on div at bounding box center [22, 197] width 15 height 15
click at [21, 138] on div at bounding box center [21, 137] width 7 height 7
click at [239, 360] on div "Undo" at bounding box center [236, 431] width 37 height 15
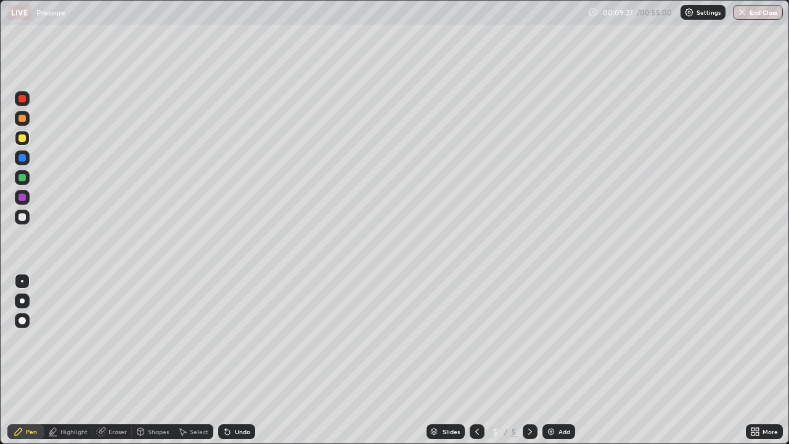
click at [239, 360] on div "Undo" at bounding box center [236, 431] width 37 height 15
click at [753, 360] on icon at bounding box center [752, 429] width 3 height 3
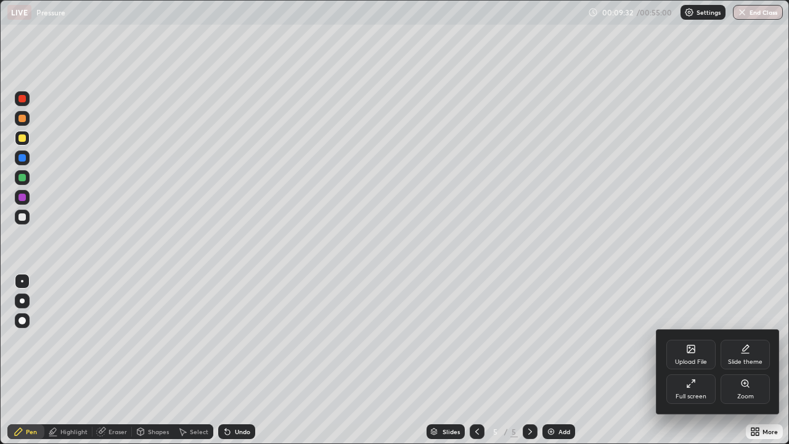
click at [694, 360] on div "Full screen" at bounding box center [690, 389] width 49 height 30
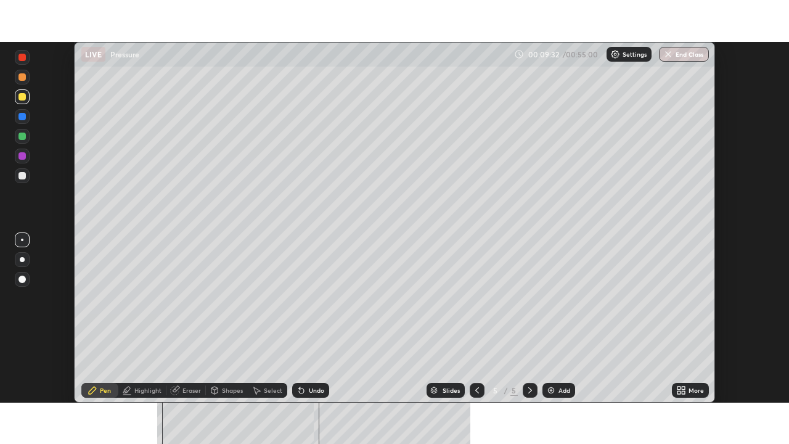
scroll to position [61272, 60844]
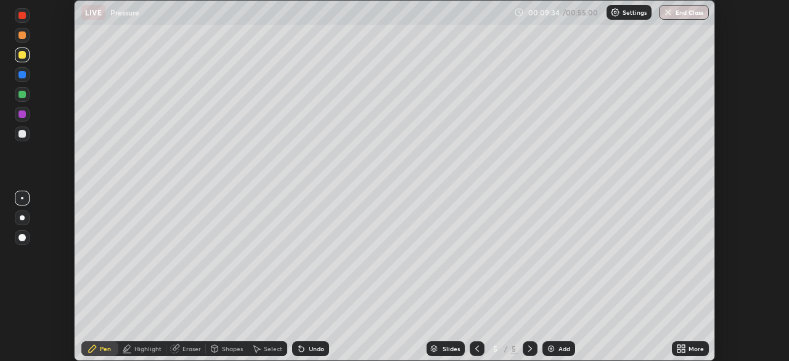
click at [309, 345] on div "Undo" at bounding box center [316, 348] width 15 height 6
click at [313, 353] on div "Undo" at bounding box center [310, 348] width 37 height 15
click at [23, 219] on div at bounding box center [22, 217] width 5 height 5
click at [23, 134] on div at bounding box center [21, 133] width 7 height 7
click at [23, 112] on div at bounding box center [21, 113] width 7 height 7
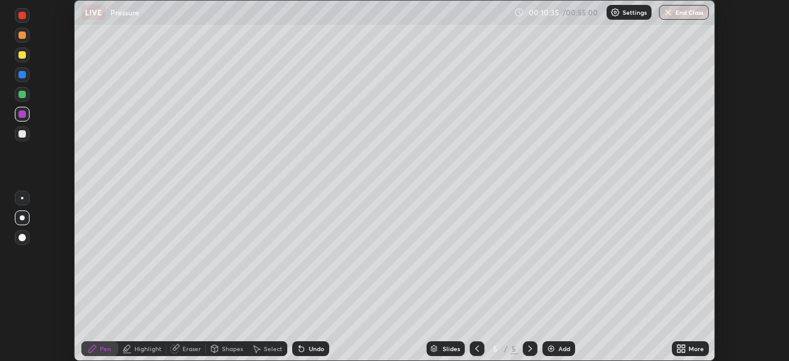
click at [24, 95] on div at bounding box center [21, 94] width 7 height 7
click at [23, 130] on div at bounding box center [21, 133] width 7 height 7
click at [28, 96] on div at bounding box center [22, 94] width 15 height 15
click at [25, 134] on div at bounding box center [21, 133] width 7 height 7
click at [23, 114] on div at bounding box center [21, 113] width 7 height 7
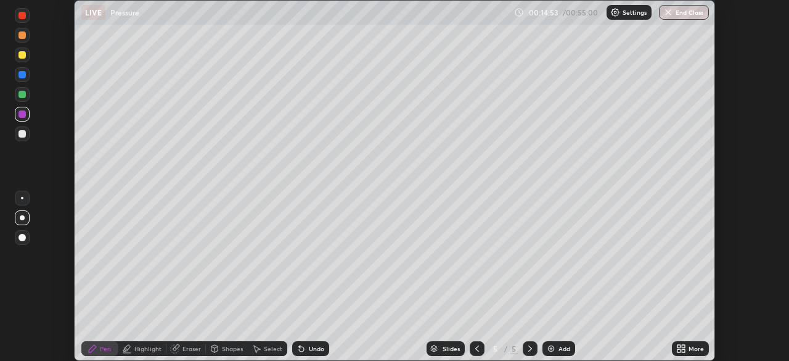
click at [27, 78] on div at bounding box center [22, 74] width 15 height 15
click at [20, 117] on div at bounding box center [21, 113] width 7 height 7
click at [18, 94] on div at bounding box center [21, 94] width 7 height 7
click at [25, 54] on div at bounding box center [21, 54] width 7 height 7
click at [553, 347] on img at bounding box center [551, 348] width 10 height 10
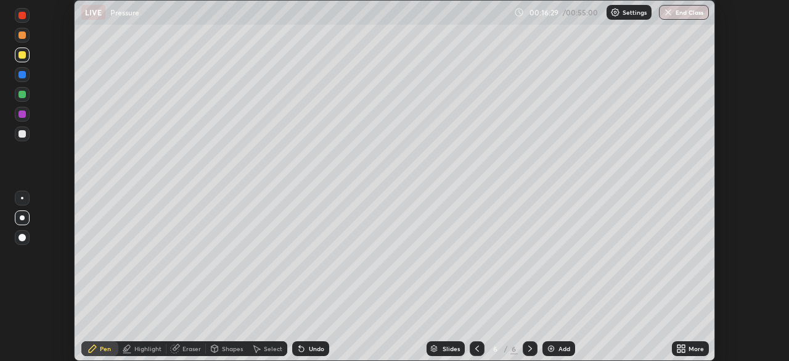
click at [27, 100] on div at bounding box center [22, 94] width 15 height 15
click at [23, 135] on div at bounding box center [21, 133] width 7 height 7
click at [476, 349] on icon at bounding box center [477, 348] width 10 height 10
click at [29, 97] on div at bounding box center [22, 94] width 15 height 15
click at [25, 55] on div at bounding box center [21, 54] width 7 height 7
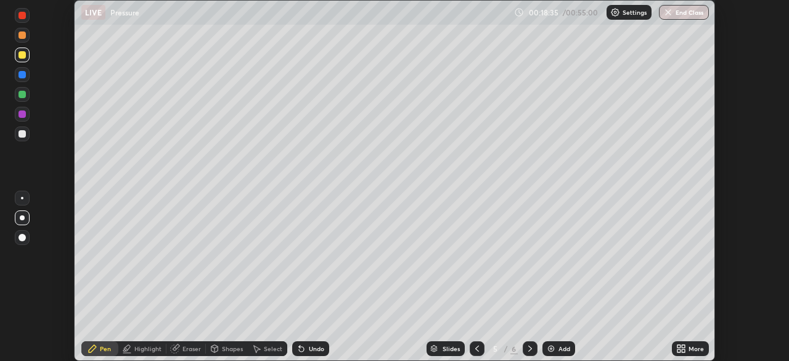
click at [529, 348] on icon at bounding box center [530, 348] width 10 height 10
click at [476, 347] on icon at bounding box center [477, 348] width 4 height 6
click at [529, 348] on icon at bounding box center [530, 348] width 10 height 10
click at [479, 342] on div at bounding box center [477, 348] width 15 height 15
click at [477, 343] on icon at bounding box center [477, 348] width 10 height 10
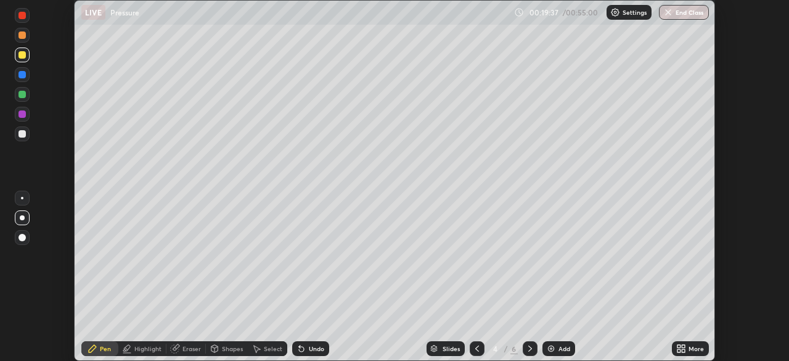
click at [475, 345] on icon at bounding box center [477, 348] width 10 height 10
click at [474, 343] on icon at bounding box center [477, 348] width 10 height 10
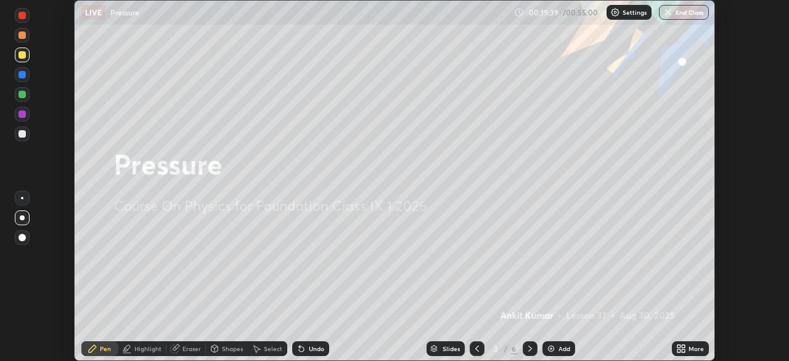
click at [529, 344] on icon at bounding box center [530, 348] width 10 height 10
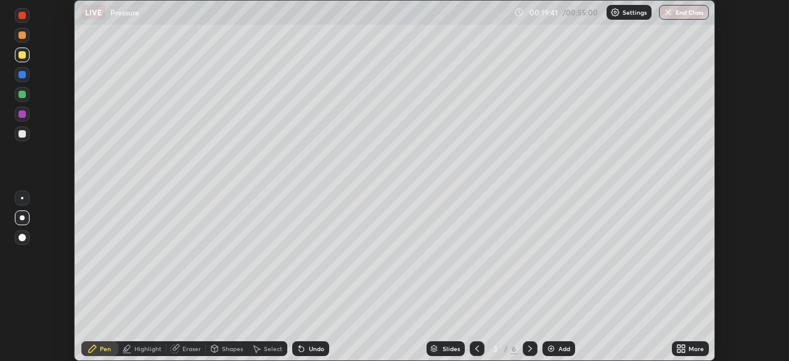
click at [531, 348] on icon at bounding box center [530, 348] width 10 height 10
click at [529, 348] on icon at bounding box center [530, 348] width 10 height 10
click at [553, 347] on img at bounding box center [551, 348] width 10 height 10
click at [23, 134] on div at bounding box center [21, 133] width 7 height 7
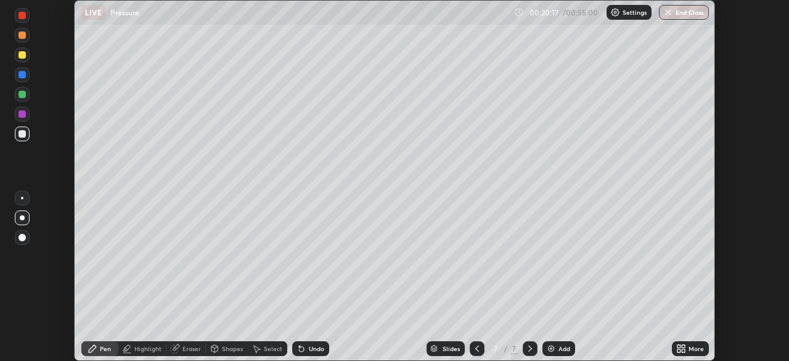
click at [226, 353] on div "Shapes" at bounding box center [227, 348] width 42 height 15
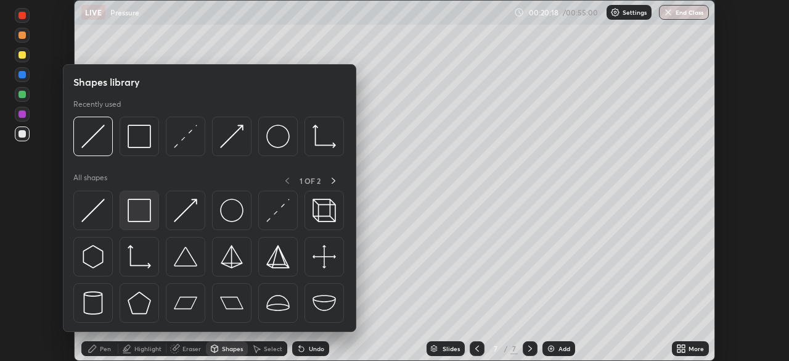
click at [138, 216] on img at bounding box center [139, 209] width 23 height 23
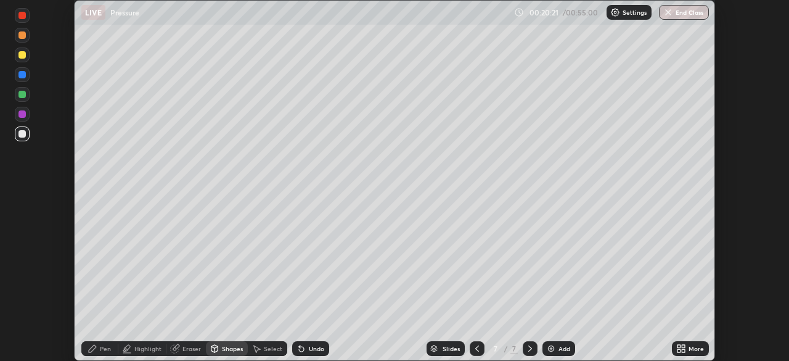
click at [679, 348] on icon at bounding box center [681, 348] width 10 height 10
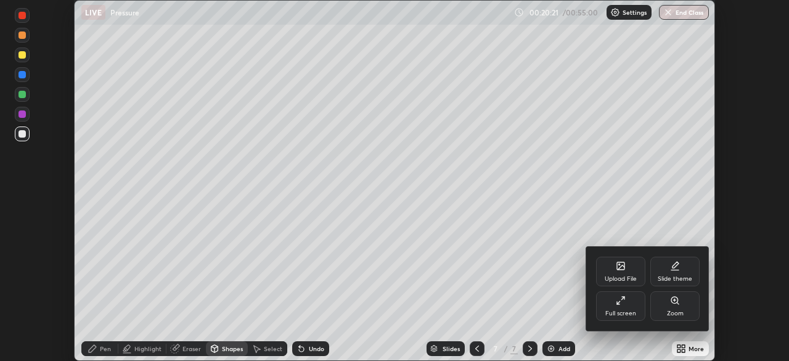
click at [624, 313] on div "Full screen" at bounding box center [620, 313] width 31 height 6
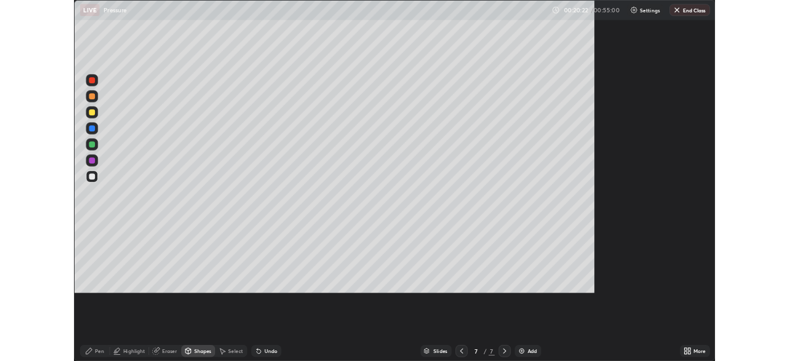
scroll to position [444, 789]
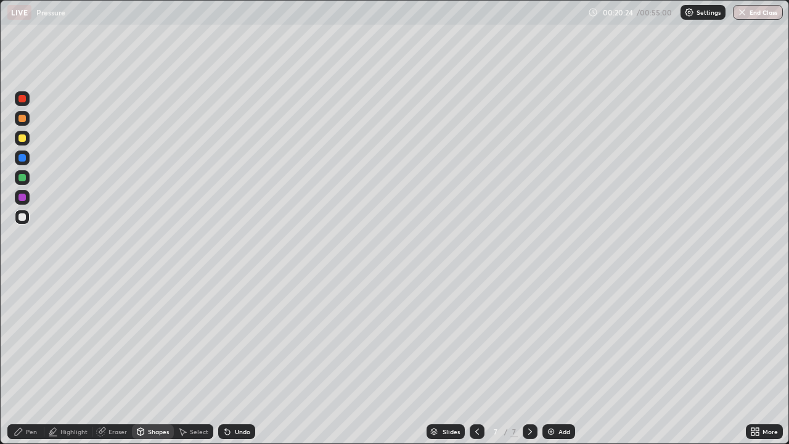
click at [33, 360] on div "Pen" at bounding box center [31, 431] width 11 height 6
click at [22, 216] on div at bounding box center [21, 216] width 7 height 7
click at [20, 174] on div at bounding box center [21, 177] width 7 height 7
click at [21, 138] on div at bounding box center [21, 137] width 7 height 7
click at [22, 182] on div at bounding box center [22, 177] width 15 height 15
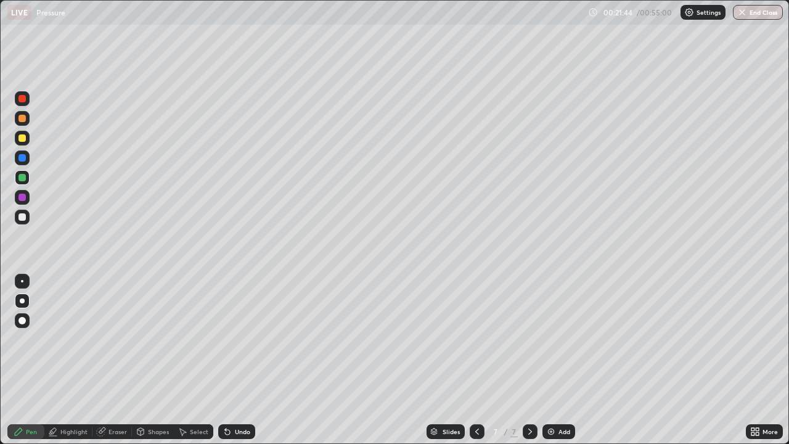
click at [23, 160] on div at bounding box center [21, 157] width 7 height 7
click at [25, 320] on div at bounding box center [21, 320] width 7 height 7
click at [153, 360] on div "Shapes" at bounding box center [158, 431] width 21 height 6
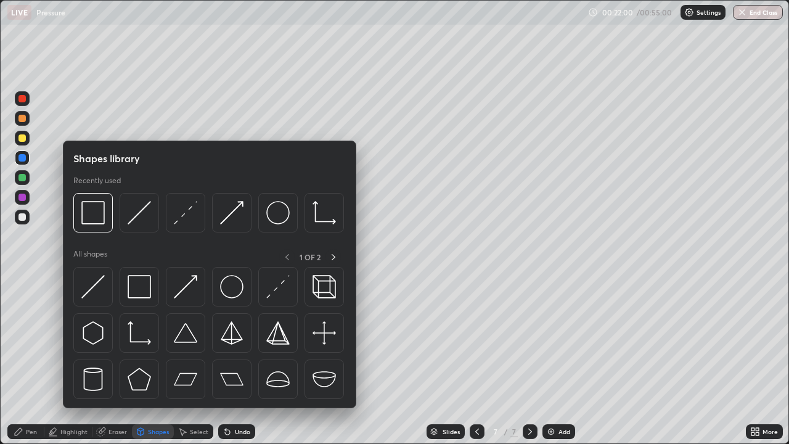
click at [116, 360] on div "Eraser" at bounding box center [117, 431] width 18 height 6
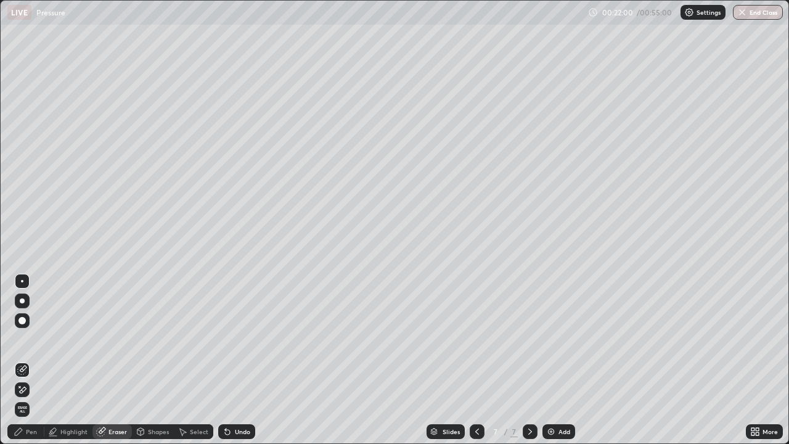
click at [151, 360] on div "Shapes" at bounding box center [158, 431] width 21 height 6
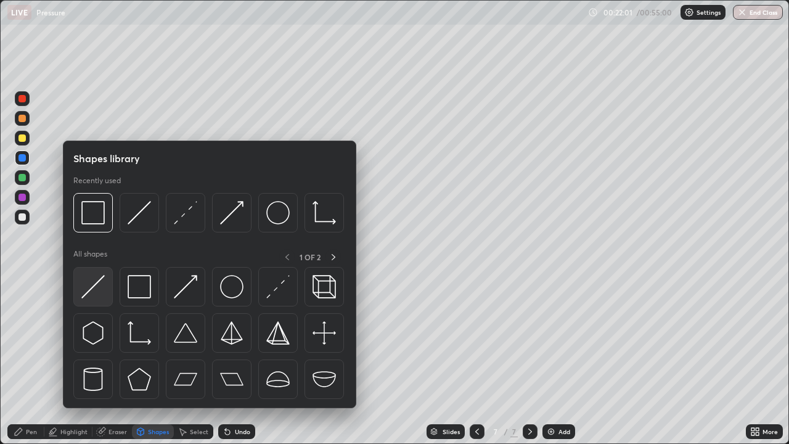
click at [100, 290] on img at bounding box center [92, 286] width 23 height 23
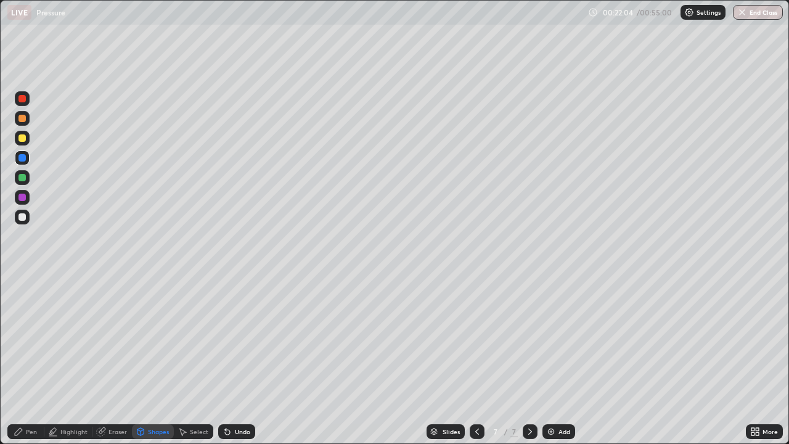
click at [152, 360] on div "Shapes" at bounding box center [158, 431] width 21 height 6
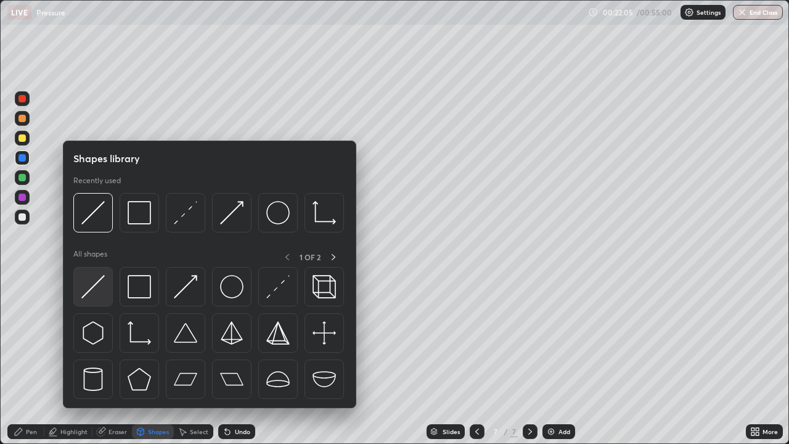
click at [99, 287] on img at bounding box center [92, 286] width 23 height 23
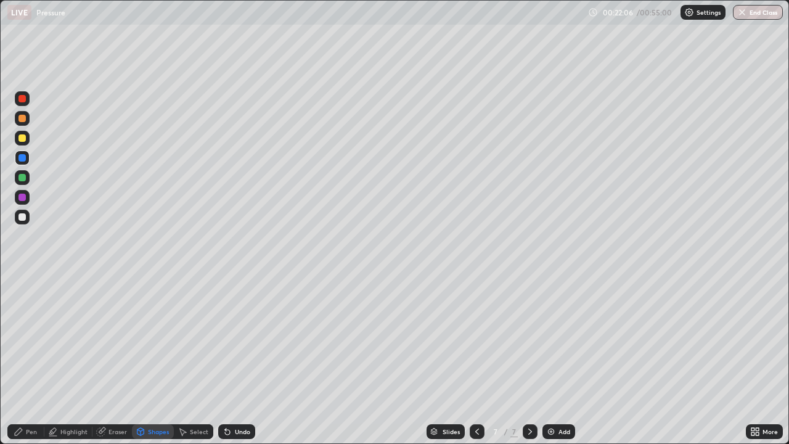
click at [25, 134] on div at bounding box center [21, 137] width 7 height 7
click at [159, 360] on div "Shapes" at bounding box center [158, 431] width 21 height 6
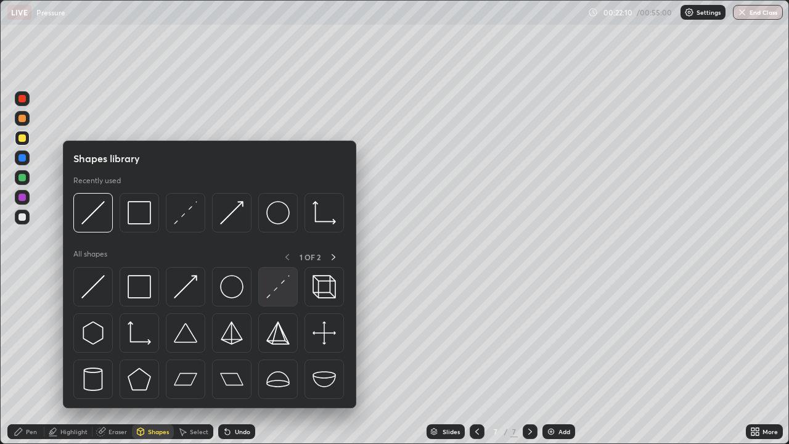
click at [285, 290] on img at bounding box center [277, 286] width 23 height 23
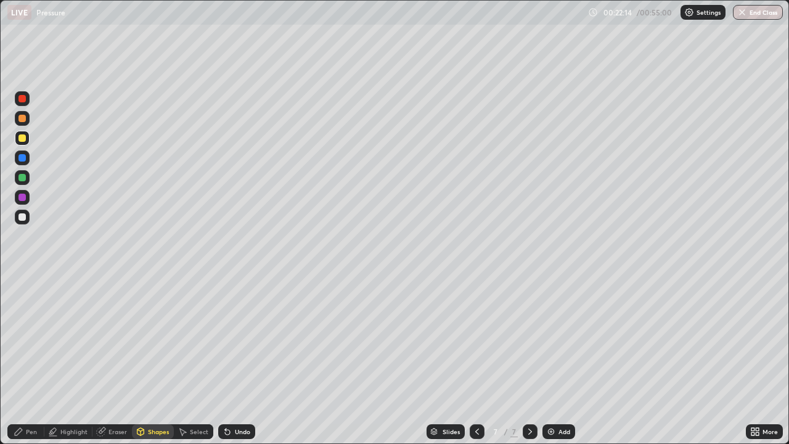
click at [23, 360] on div "Pen" at bounding box center [25, 431] width 37 height 15
click at [20, 214] on div at bounding box center [21, 216] width 7 height 7
click at [753, 360] on icon at bounding box center [752, 429] width 3 height 3
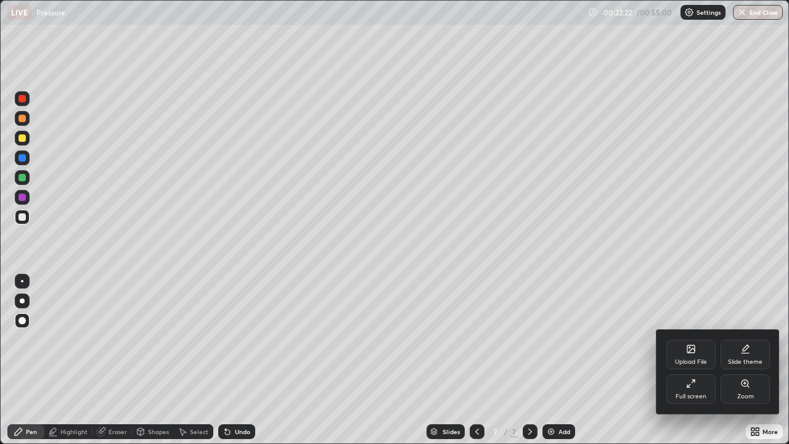
click at [693, 360] on icon at bounding box center [691, 383] width 10 height 10
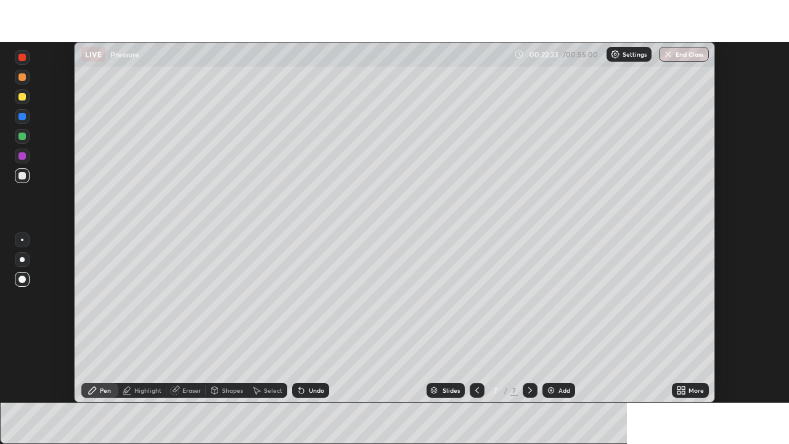
scroll to position [61272, 60844]
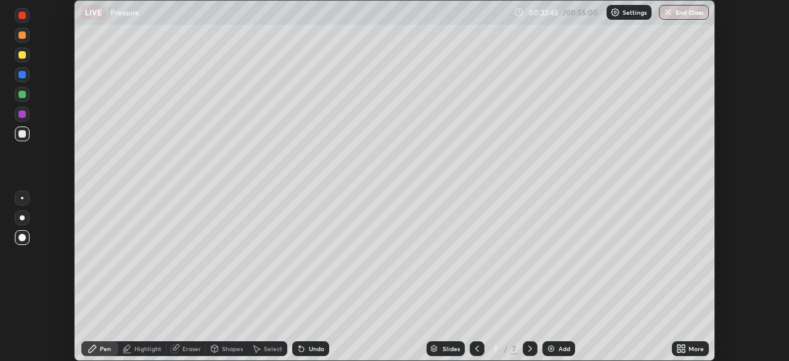
click at [218, 342] on div "Shapes" at bounding box center [227, 348] width 42 height 15
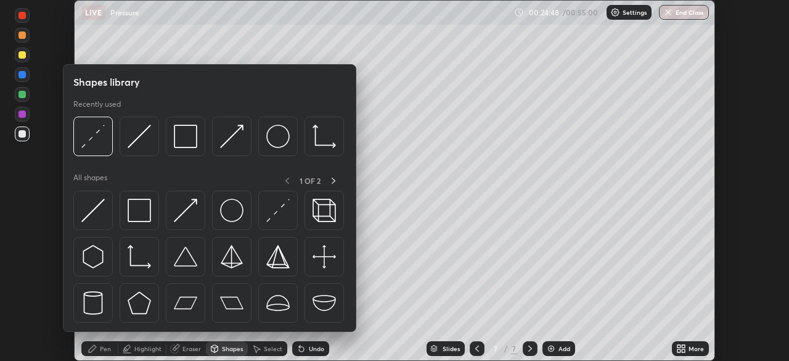
click at [555, 345] on div "Add" at bounding box center [558, 348] width 33 height 15
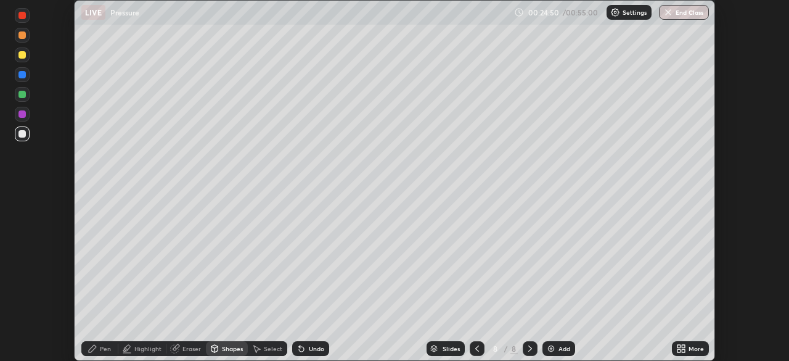
click at [480, 342] on div at bounding box center [477, 348] width 15 height 15
click at [105, 348] on div "Pen" at bounding box center [105, 348] width 11 height 6
click at [20, 96] on div at bounding box center [21, 94] width 7 height 7
click at [529, 348] on icon at bounding box center [530, 348] width 10 height 10
click at [476, 348] on icon at bounding box center [477, 348] width 10 height 10
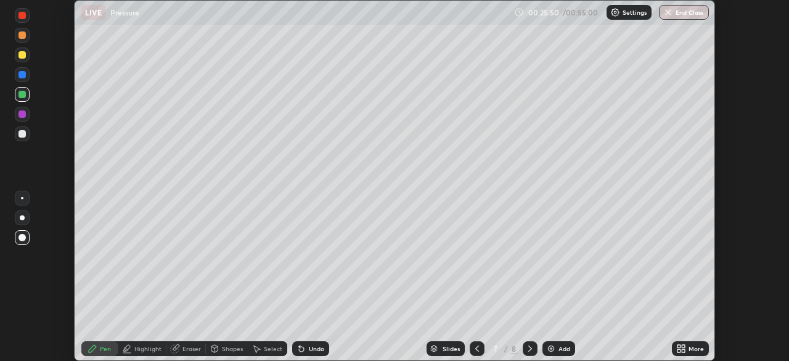
click at [529, 346] on icon at bounding box center [530, 348] width 10 height 10
click at [225, 348] on div "Shapes" at bounding box center [232, 348] width 21 height 6
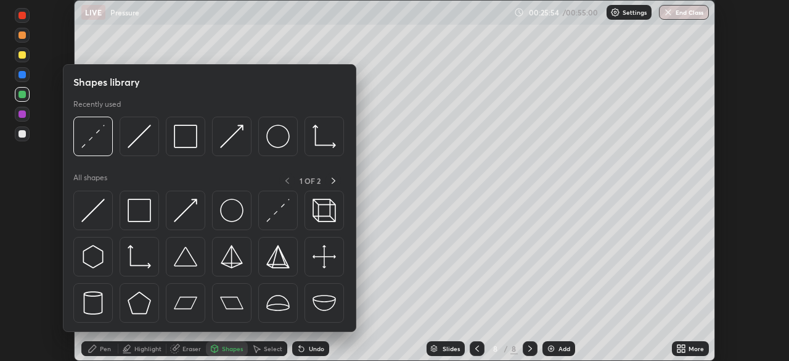
click at [96, 348] on icon at bounding box center [93, 348] width 10 height 10
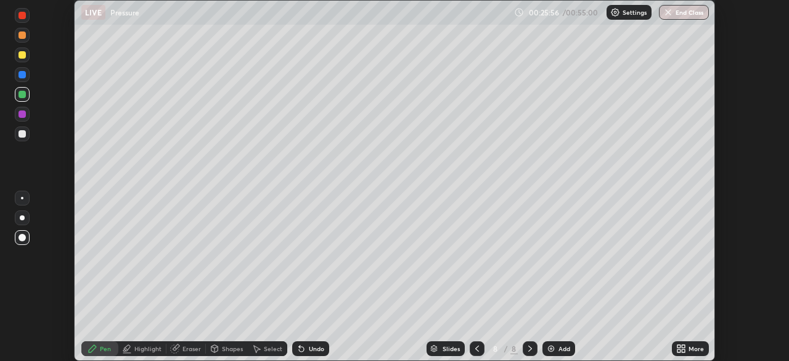
click at [478, 346] on icon at bounding box center [477, 348] width 10 height 10
click at [18, 133] on div at bounding box center [22, 133] width 15 height 15
click at [22, 91] on div at bounding box center [21, 94] width 7 height 7
click at [20, 131] on div at bounding box center [21, 133] width 7 height 7
click at [22, 115] on div at bounding box center [21, 113] width 7 height 7
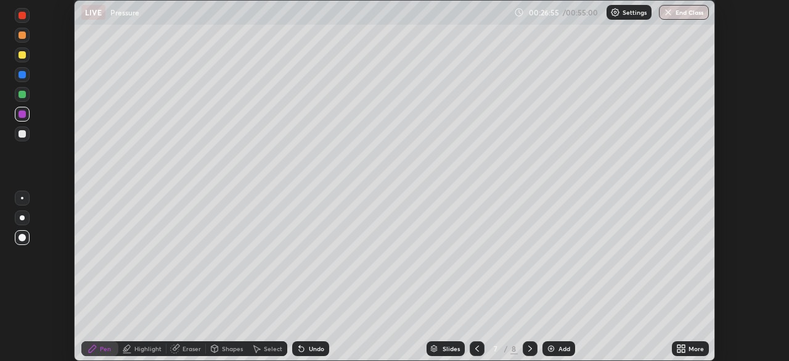
click at [232, 348] on div "Shapes" at bounding box center [232, 348] width 21 height 6
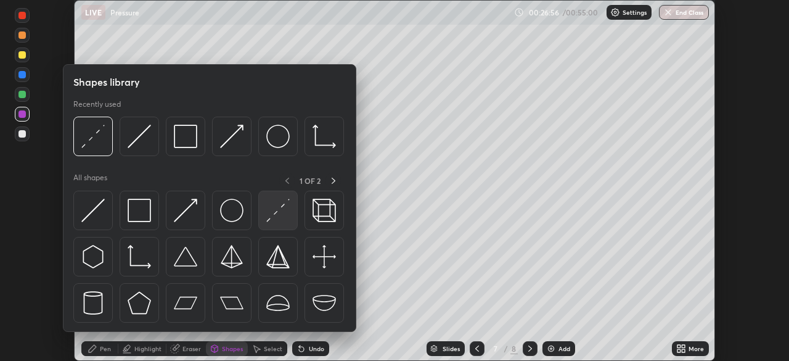
click at [282, 212] on img at bounding box center [277, 209] width 23 height 23
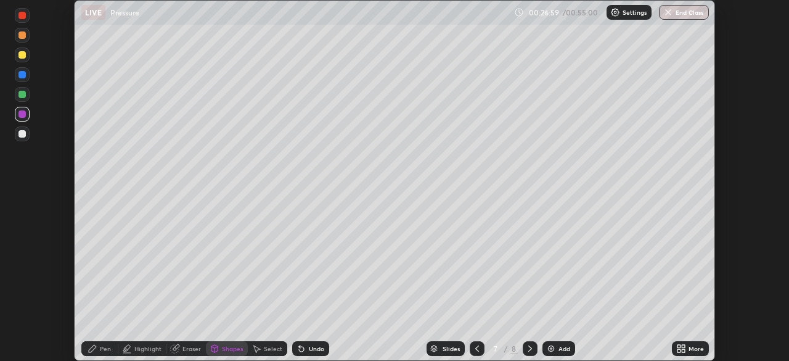
click at [227, 345] on div "Shapes" at bounding box center [232, 348] width 21 height 6
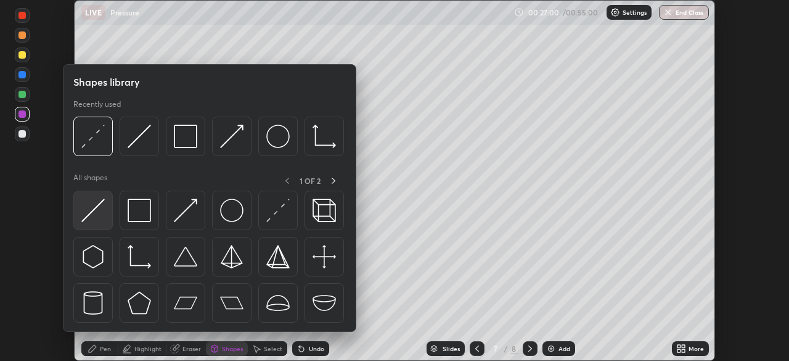
click at [94, 208] on img at bounding box center [92, 209] width 23 height 23
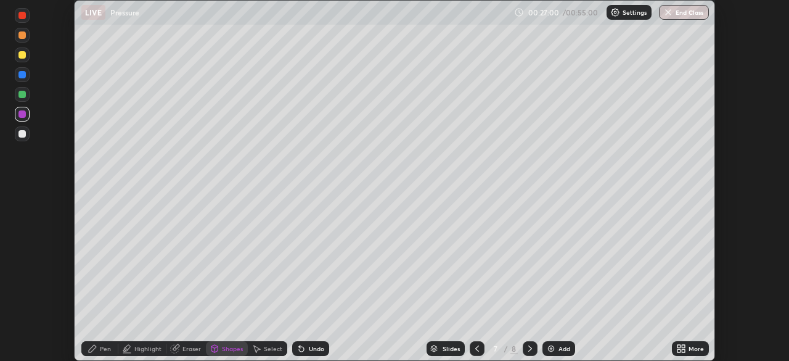
click at [22, 134] on div at bounding box center [21, 133] width 7 height 7
click at [18, 95] on div at bounding box center [21, 94] width 7 height 7
click at [305, 346] on div "Undo" at bounding box center [310, 348] width 37 height 15
click at [309, 349] on div "Undo" at bounding box center [316, 348] width 15 height 6
click at [100, 345] on div "Pen" at bounding box center [105, 348] width 11 height 6
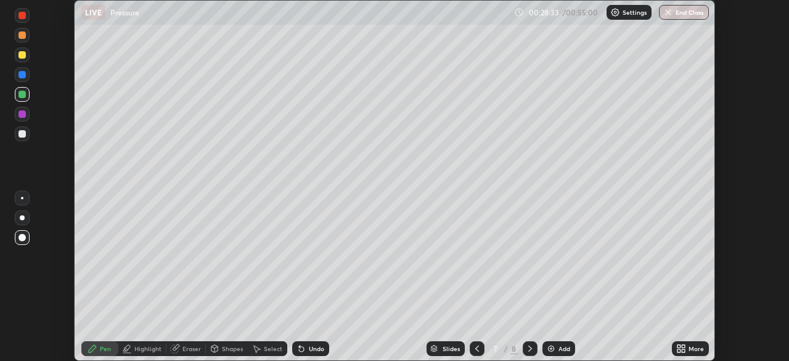
click at [530, 344] on icon at bounding box center [530, 348] width 10 height 10
click at [224, 346] on div "Shapes" at bounding box center [232, 348] width 21 height 6
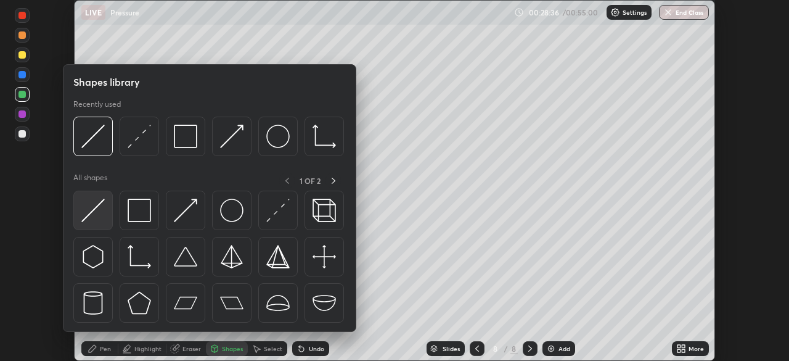
click at [91, 215] on img at bounding box center [92, 209] width 23 height 23
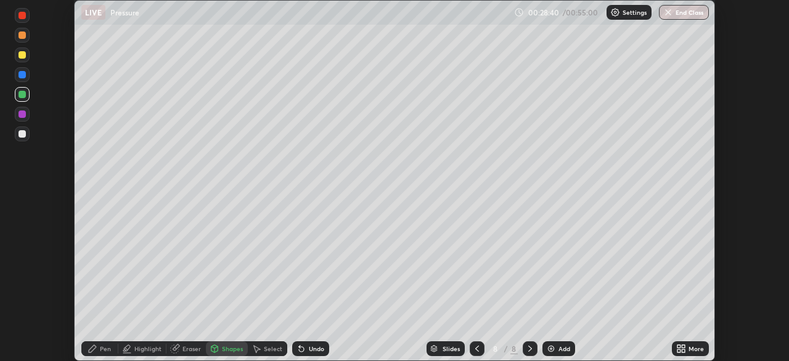
click at [104, 355] on div "Pen" at bounding box center [99, 348] width 37 height 15
click at [22, 132] on div at bounding box center [21, 133] width 7 height 7
click at [23, 114] on div at bounding box center [21, 113] width 7 height 7
click at [24, 74] on div at bounding box center [21, 74] width 7 height 7
click at [304, 346] on icon at bounding box center [301, 348] width 10 height 10
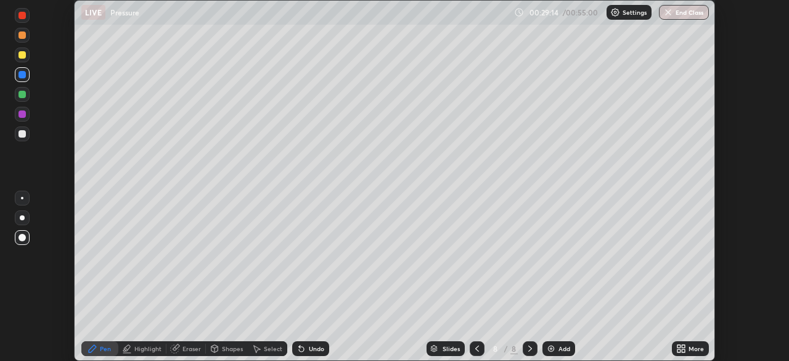
click at [311, 349] on div "Undo" at bounding box center [316, 348] width 15 height 6
click at [312, 354] on div "Undo" at bounding box center [310, 348] width 37 height 15
click at [313, 353] on div "Undo" at bounding box center [310, 348] width 37 height 15
click at [232, 350] on div "Shapes" at bounding box center [232, 348] width 21 height 6
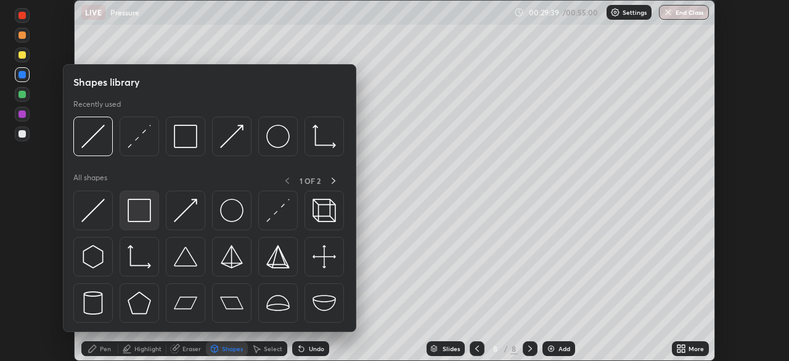
click at [138, 216] on img at bounding box center [139, 209] width 23 height 23
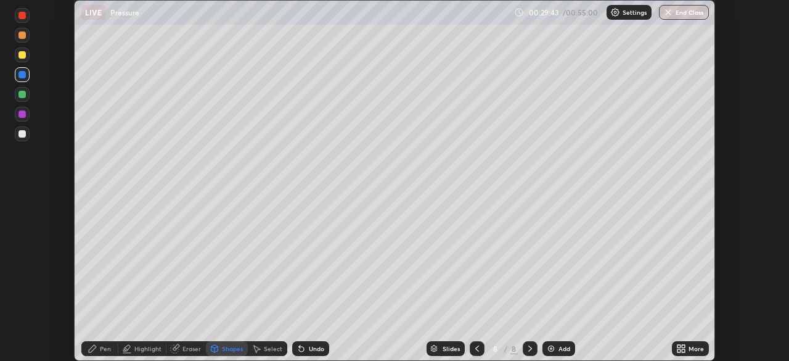
click at [99, 348] on div "Pen" at bounding box center [99, 348] width 37 height 15
click at [27, 133] on div at bounding box center [22, 133] width 15 height 15
click at [24, 95] on div at bounding box center [21, 94] width 7 height 7
click at [22, 136] on div at bounding box center [21, 133] width 7 height 7
click at [687, 346] on div "More" at bounding box center [690, 348] width 37 height 15
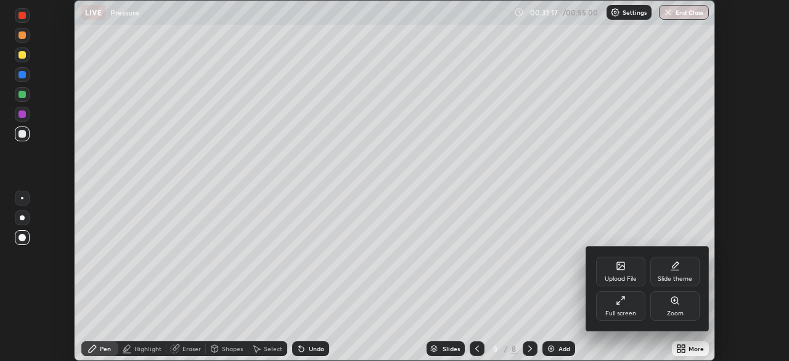
click at [621, 308] on div "Full screen" at bounding box center [620, 306] width 49 height 30
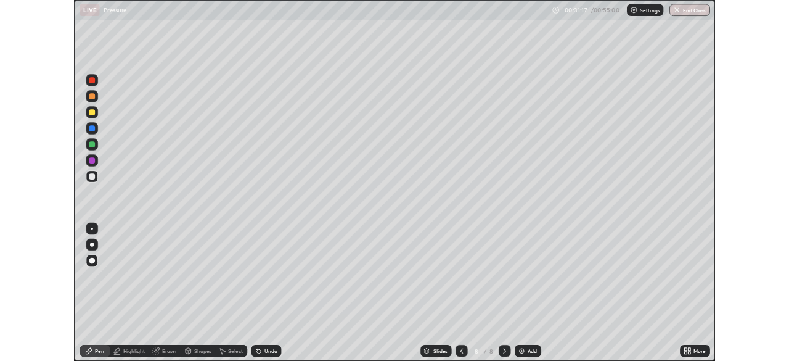
scroll to position [444, 789]
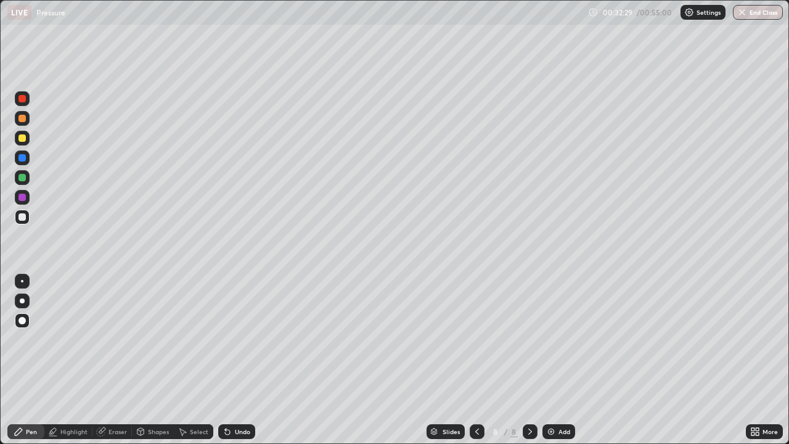
click at [21, 175] on div at bounding box center [21, 177] width 7 height 7
click at [237, 360] on div "Undo" at bounding box center [242, 431] width 15 height 6
click at [20, 197] on div at bounding box center [21, 197] width 7 height 7
click at [18, 160] on div at bounding box center [21, 157] width 7 height 7
click at [22, 218] on div at bounding box center [21, 216] width 7 height 7
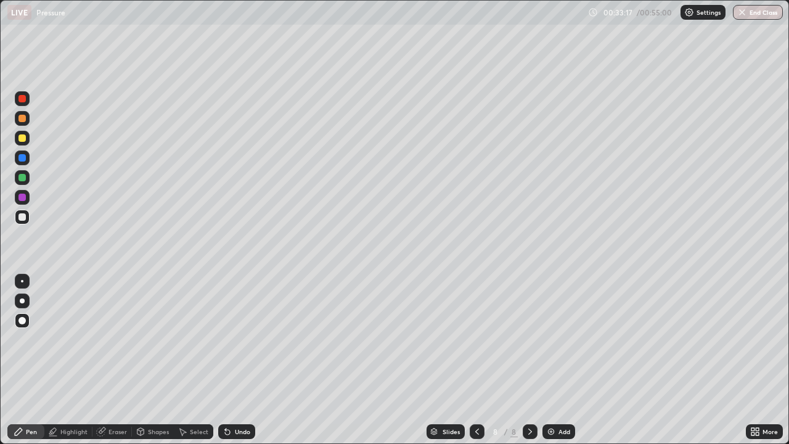
click at [18, 174] on div at bounding box center [22, 177] width 15 height 15
click at [23, 139] on div at bounding box center [21, 137] width 7 height 7
click at [25, 123] on div at bounding box center [22, 118] width 15 height 15
click at [22, 139] on div at bounding box center [21, 137] width 7 height 7
click at [557, 360] on div "Add" at bounding box center [558, 431] width 33 height 15
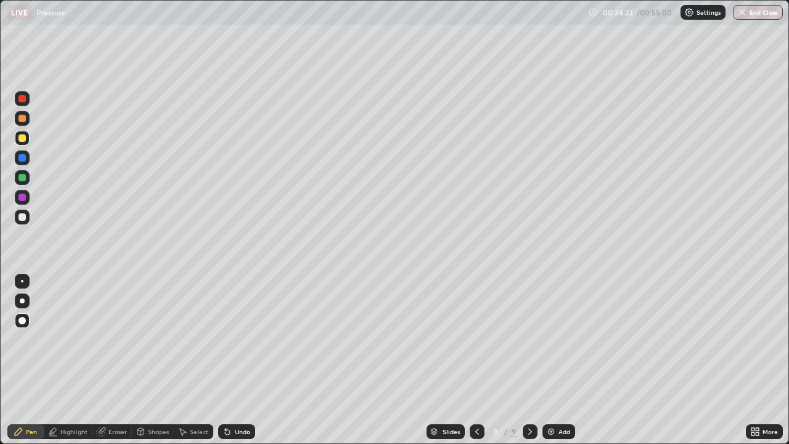
click at [20, 136] on div at bounding box center [21, 137] width 7 height 7
click at [25, 195] on div at bounding box center [21, 197] width 7 height 7
click at [23, 155] on div at bounding box center [21, 157] width 7 height 7
click at [24, 217] on div at bounding box center [21, 216] width 7 height 7
click at [21, 117] on div at bounding box center [21, 118] width 7 height 7
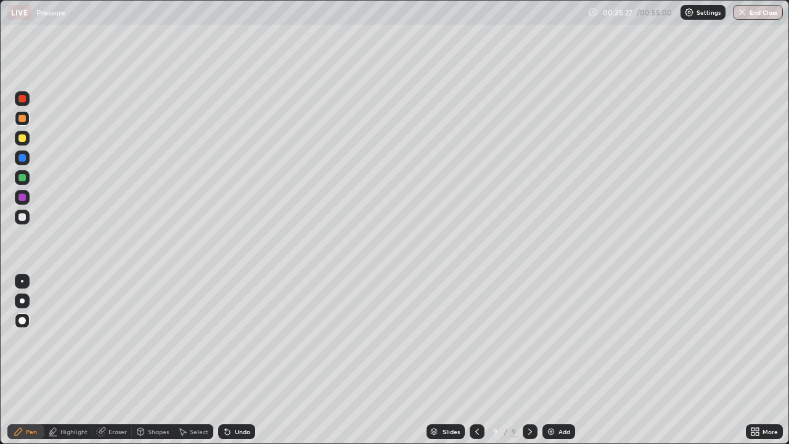
click at [24, 218] on div at bounding box center [21, 216] width 7 height 7
click at [550, 360] on img at bounding box center [551, 431] width 10 height 10
click at [23, 178] on div at bounding box center [21, 177] width 7 height 7
click at [155, 360] on div "Shapes" at bounding box center [158, 431] width 21 height 6
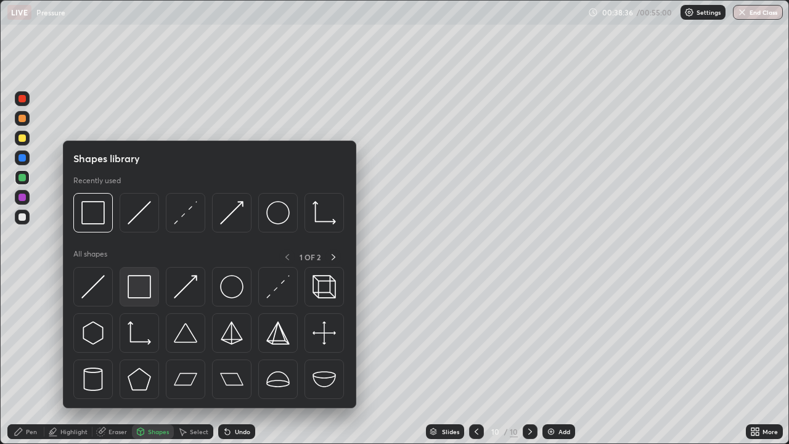
click at [138, 293] on img at bounding box center [139, 286] width 23 height 23
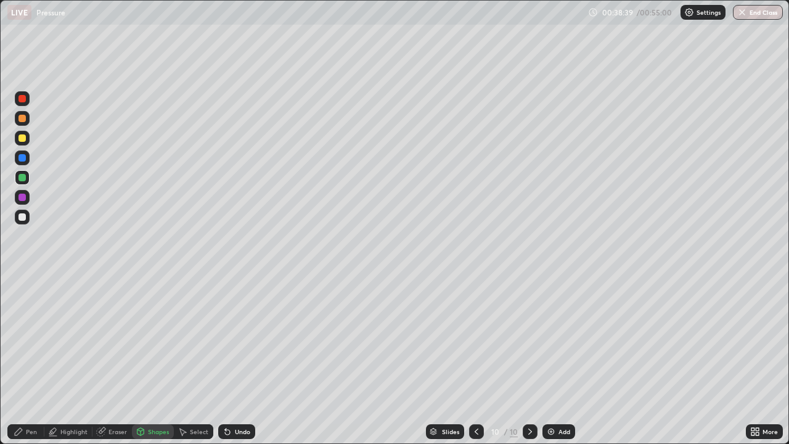
click at [27, 360] on div "Pen" at bounding box center [31, 431] width 11 height 6
click at [22, 199] on div at bounding box center [21, 197] width 7 height 7
click at [27, 160] on div at bounding box center [22, 157] width 15 height 15
click at [23, 179] on div at bounding box center [21, 177] width 7 height 7
click at [19, 139] on div at bounding box center [21, 137] width 7 height 7
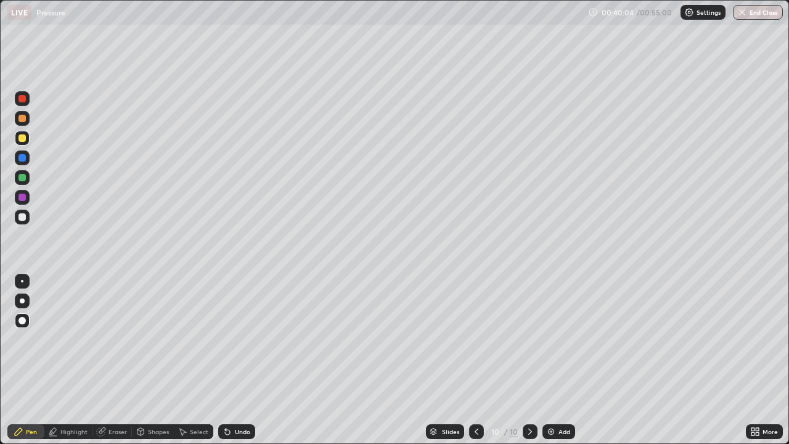
click at [23, 217] on div at bounding box center [21, 216] width 7 height 7
click at [25, 179] on div at bounding box center [21, 177] width 7 height 7
click at [761, 360] on div "More" at bounding box center [764, 431] width 37 height 15
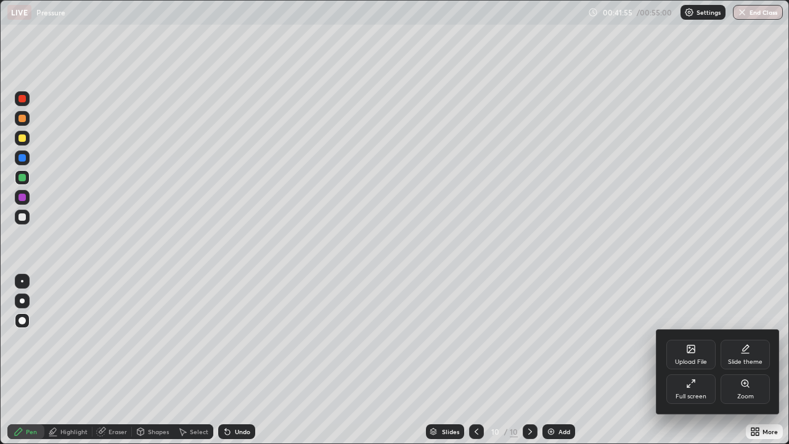
click at [703, 360] on div "Full screen" at bounding box center [690, 389] width 49 height 30
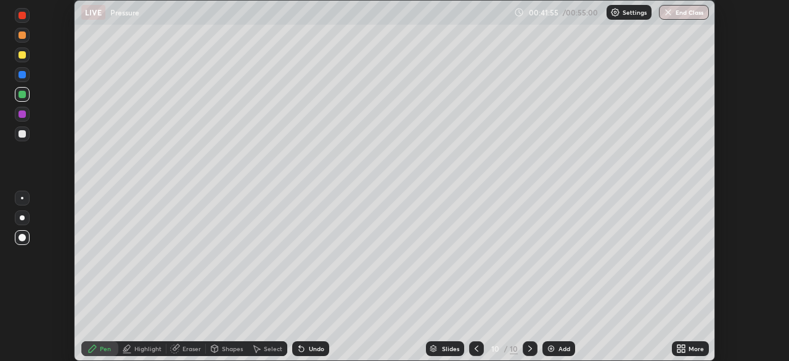
scroll to position [61272, 60844]
click at [690, 349] on div "More" at bounding box center [695, 348] width 15 height 6
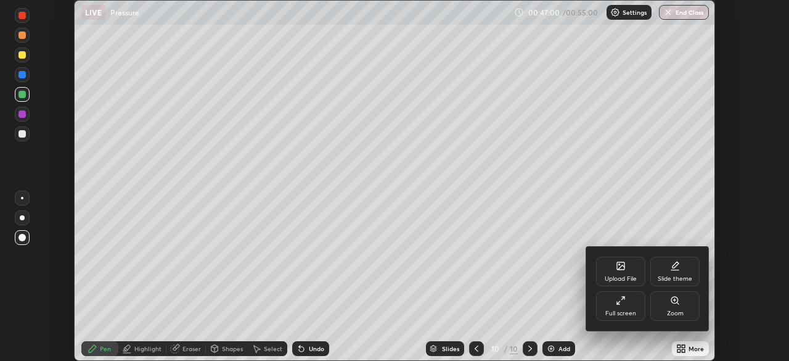
click at [695, 200] on div at bounding box center [394, 180] width 789 height 361
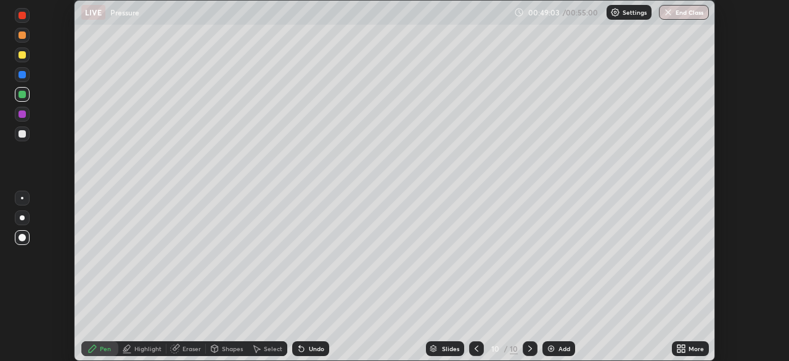
click at [25, 76] on div at bounding box center [21, 74] width 7 height 7
click at [550, 345] on img at bounding box center [551, 348] width 10 height 10
click at [27, 57] on div at bounding box center [22, 54] width 15 height 15
click at [22, 75] on div at bounding box center [21, 74] width 7 height 7
click at [22, 116] on div at bounding box center [21, 113] width 7 height 7
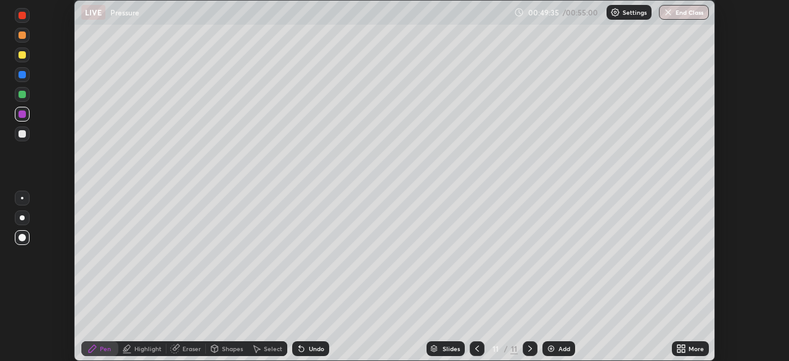
click at [188, 345] on div "Eraser" at bounding box center [191, 348] width 18 height 6
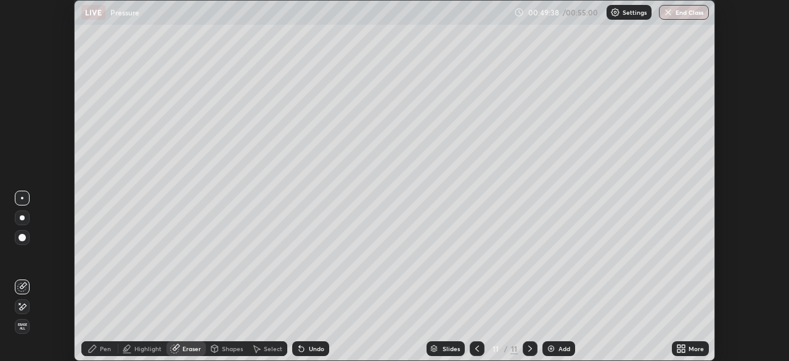
click at [23, 236] on div at bounding box center [21, 237] width 7 height 7
click at [99, 346] on div "Pen" at bounding box center [99, 348] width 37 height 15
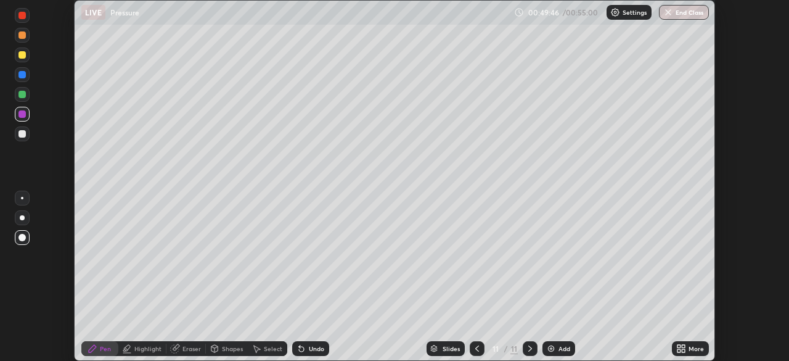
click at [312, 347] on div "Undo" at bounding box center [316, 348] width 15 height 6
click at [22, 137] on div at bounding box center [21, 133] width 7 height 7
click at [22, 120] on div at bounding box center [22, 114] width 15 height 15
click at [25, 137] on div at bounding box center [22, 133] width 15 height 15
click at [102, 343] on div "Pen" at bounding box center [99, 348] width 37 height 15
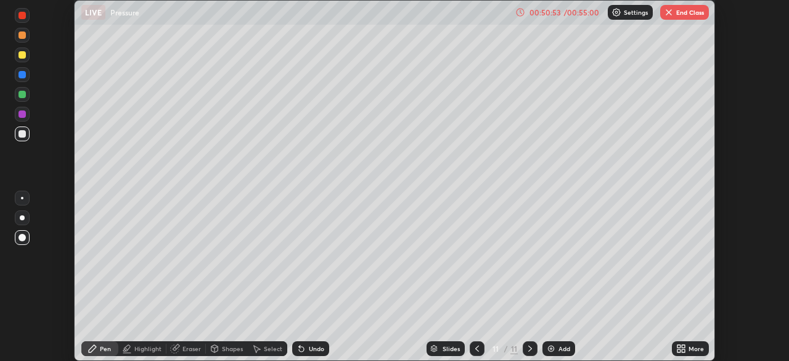
click at [20, 96] on div at bounding box center [21, 94] width 7 height 7
click at [306, 344] on div "Undo" at bounding box center [310, 348] width 37 height 15
click at [222, 348] on div "Shapes" at bounding box center [232, 348] width 21 height 6
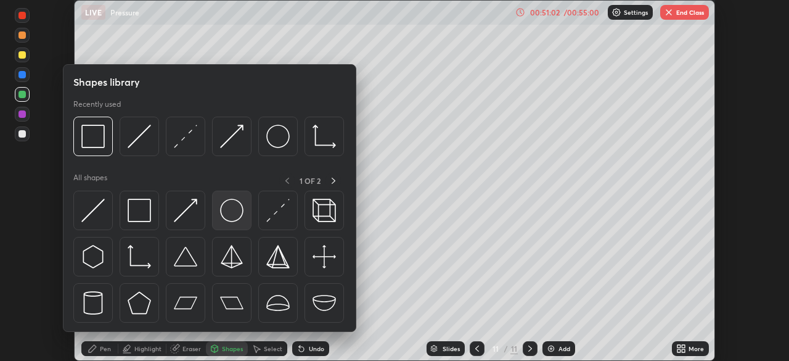
click at [234, 210] on img at bounding box center [231, 209] width 23 height 23
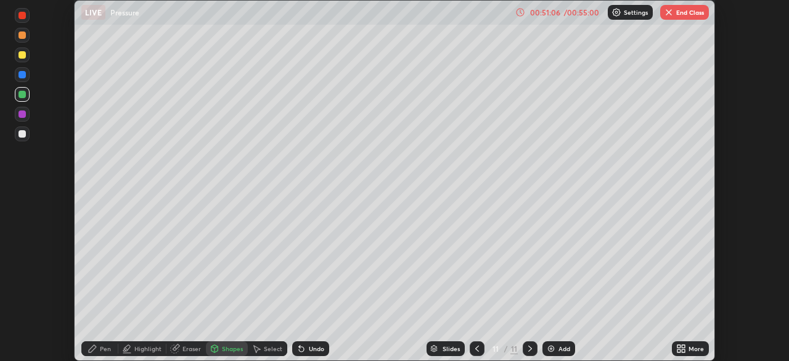
click at [103, 343] on div "Pen" at bounding box center [99, 348] width 37 height 15
click at [22, 132] on div at bounding box center [21, 133] width 7 height 7
click at [233, 346] on div "Shapes" at bounding box center [232, 348] width 21 height 6
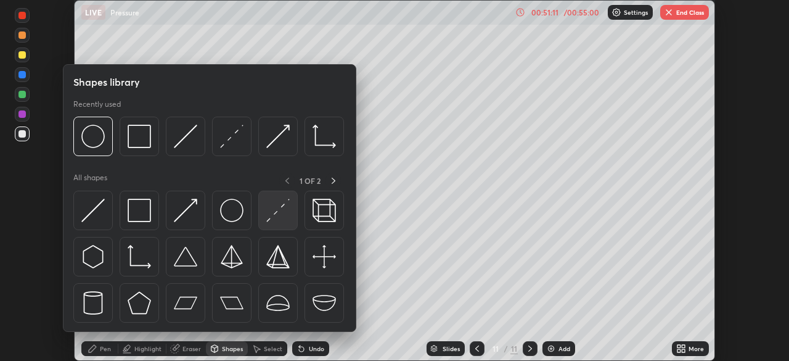
click at [281, 211] on img at bounding box center [277, 209] width 23 height 23
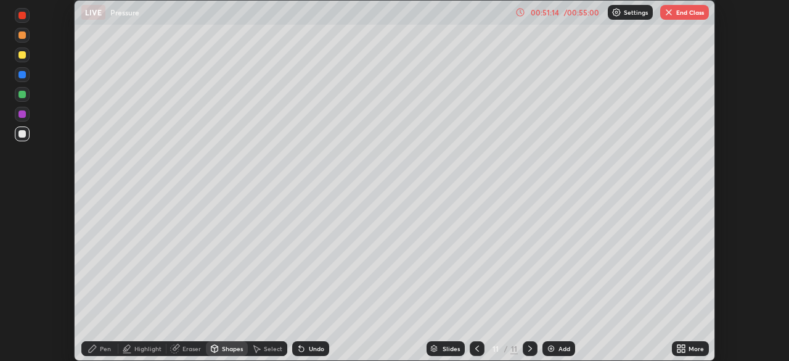
click at [114, 341] on div "Pen" at bounding box center [99, 348] width 37 height 15
click at [22, 113] on div at bounding box center [21, 113] width 7 height 7
click at [22, 55] on div at bounding box center [21, 54] width 7 height 7
click at [18, 94] on div at bounding box center [21, 94] width 7 height 7
click at [22, 134] on div at bounding box center [21, 133] width 7 height 7
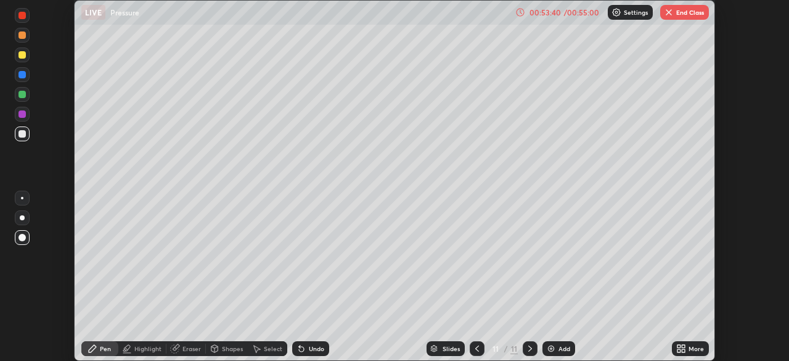
click at [229, 343] on div "Shapes" at bounding box center [227, 348] width 42 height 15
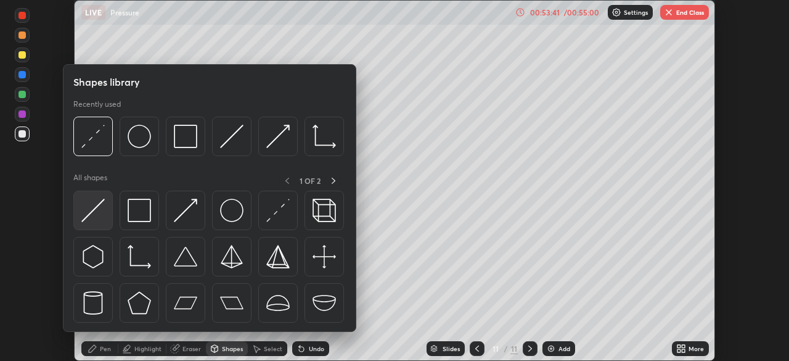
click at [94, 213] on img at bounding box center [92, 209] width 23 height 23
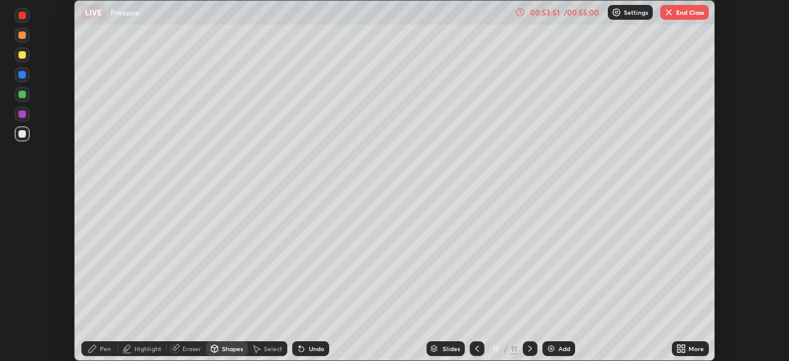
click at [107, 348] on div "Pen" at bounding box center [105, 348] width 11 height 6
click at [558, 348] on div "Add" at bounding box center [564, 348] width 12 height 6
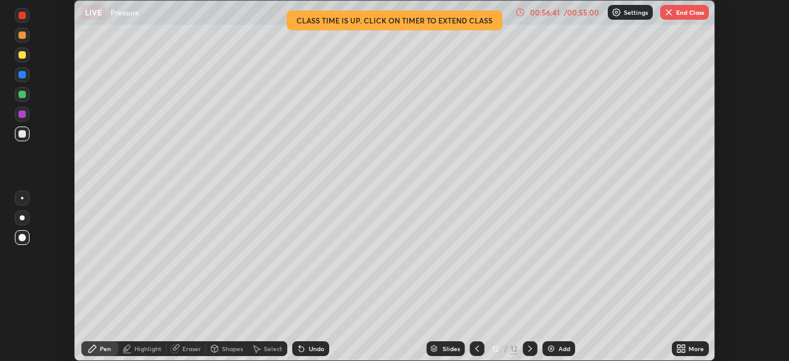
click at [558, 349] on div "Add" at bounding box center [564, 348] width 12 height 6
click at [27, 115] on div at bounding box center [22, 114] width 15 height 15
click at [20, 133] on div at bounding box center [21, 133] width 7 height 7
click at [679, 14] on button "End Class" at bounding box center [684, 12] width 49 height 15
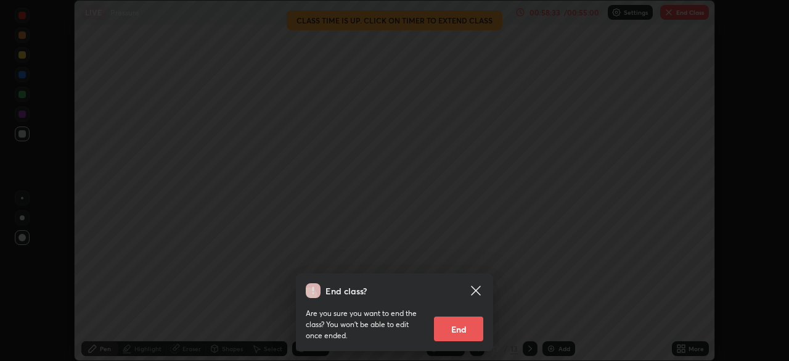
click at [457, 334] on button "End" at bounding box center [458, 328] width 49 height 25
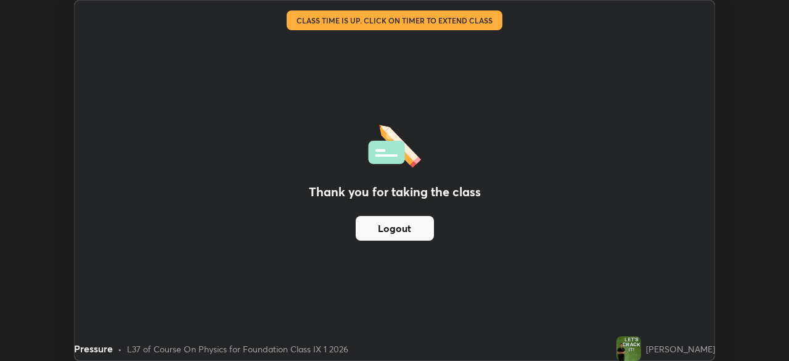
click at [425, 233] on button "Logout" at bounding box center [395, 228] width 78 height 25
